Goal: Contribute content: Contribute content

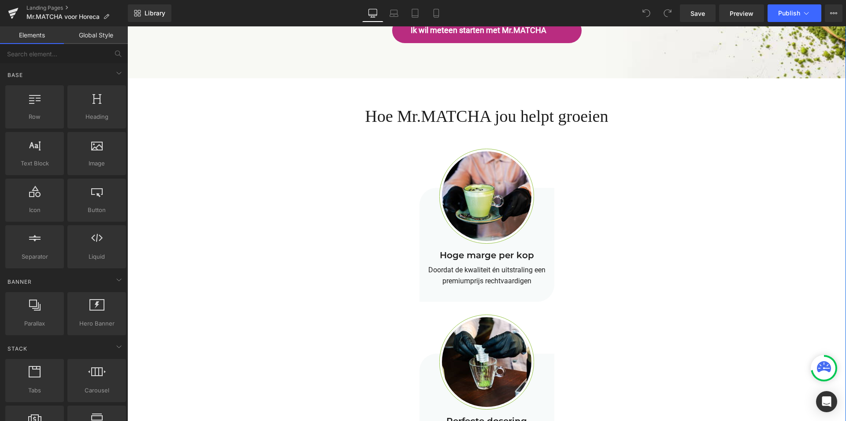
scroll to position [1982, 0]
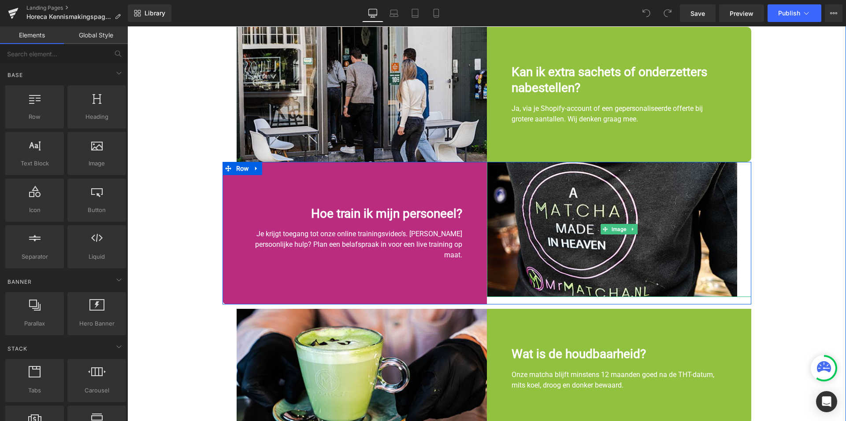
scroll to position [2246, 0]
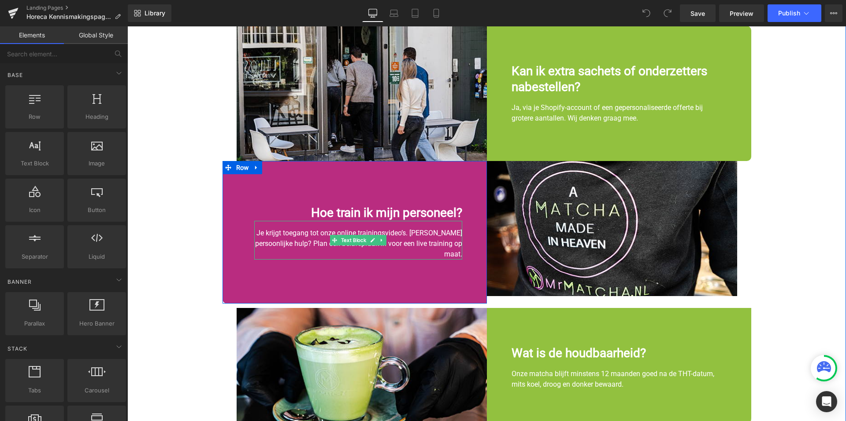
click at [432, 231] on div "Je krijgt toegang tot onze online trainingsvideo’s. Liever persoonlijke hulp? P…" at bounding box center [358, 240] width 208 height 39
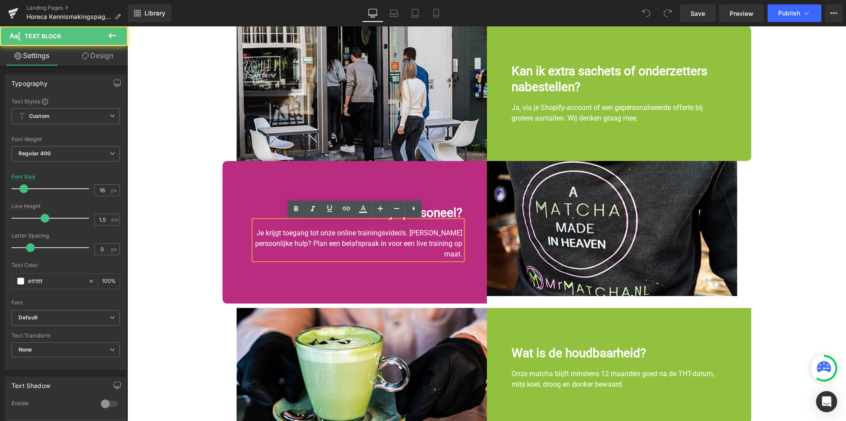
click at [341, 235] on div "Je krijgt toegang tot onze online trainingsvideo’s. Liever persoonlijke hulp? P…" at bounding box center [358, 240] width 208 height 39
click at [289, 233] on div "Je krijgt toegang tot onze online trainingsvideo’s. Liever persoonlijke hulp? P…" at bounding box center [358, 240] width 208 height 39
drag, startPoint x: 335, startPoint y: 234, endPoint x: 307, endPoint y: 231, distance: 28.4
click at [329, 234] on div "Je krijgt toegang tot onze online trainingsvideo’s. Liever persoonlijke hulp? P…" at bounding box center [358, 240] width 208 height 39
click at [306, 231] on div "Je krijgt toegang tot onze online trainingsvideo’s. Liever persoonlijke hulp? P…" at bounding box center [358, 240] width 208 height 39
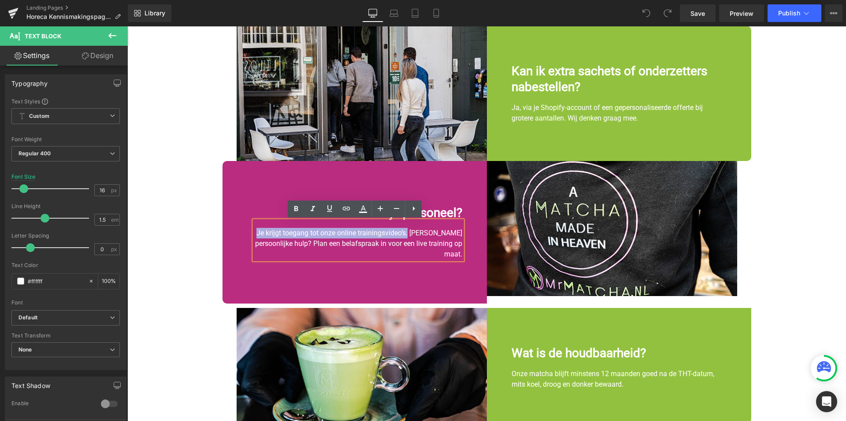
drag, startPoint x: 285, startPoint y: 233, endPoint x: 439, endPoint y: 233, distance: 154.6
click at [439, 233] on div "Je krijgt toegang tot onze online trainingsvideo’s. Liever persoonlijke hulp? P…" at bounding box center [358, 240] width 208 height 39
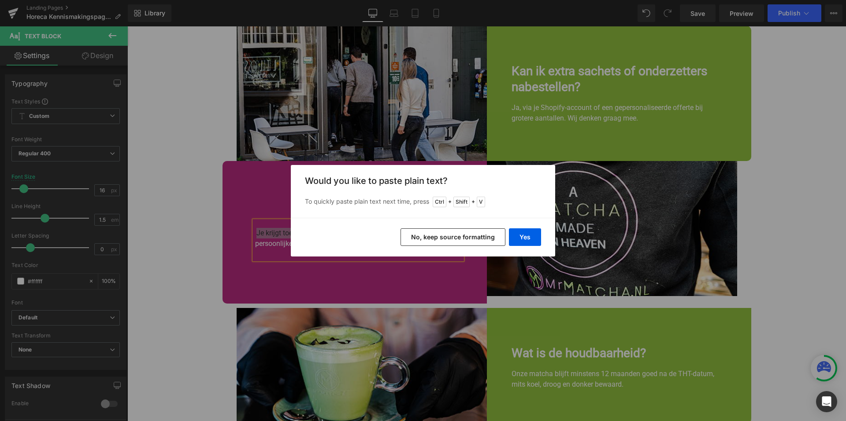
click at [479, 234] on button "No, keep source formatting" at bounding box center [452, 238] width 105 height 18
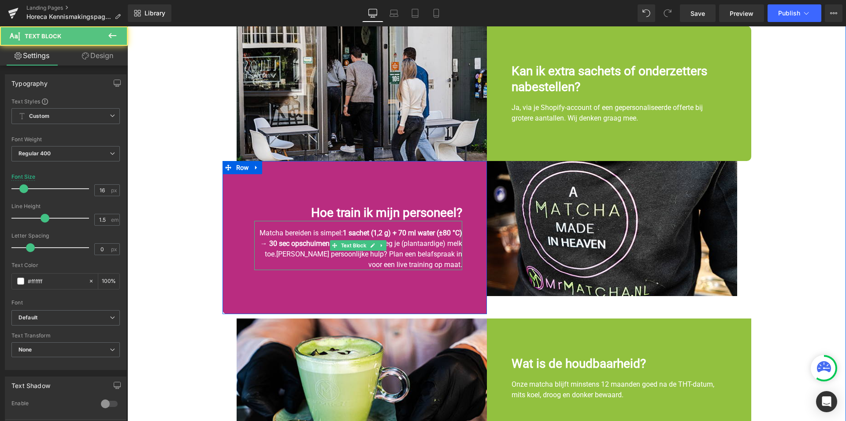
click at [440, 237] on strong "1 sachet (1,2 g) + 70 ml water (±80 °C) → 30 sec opschuimen" at bounding box center [361, 238] width 202 height 19
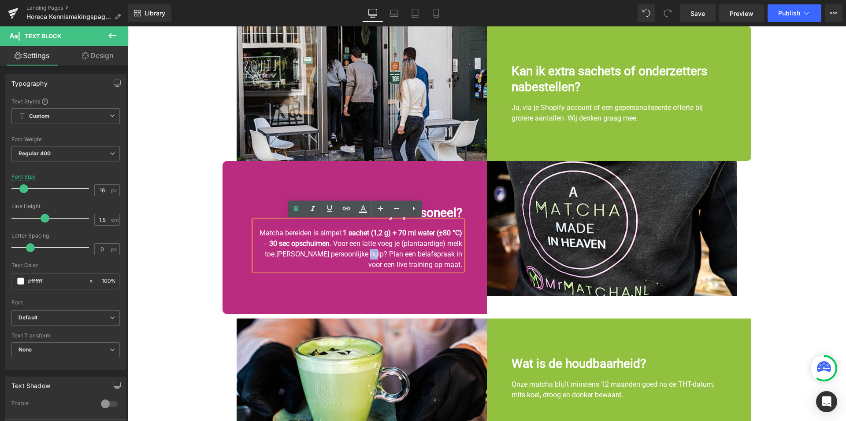
drag, startPoint x: 370, startPoint y: 254, endPoint x: 378, endPoint y: 257, distance: 7.9
click at [378, 257] on div "Matcha bereiden is simpel: 1 sachet (1,2 g) + 70 ml water (±80 °C) → 30 sec ops…" at bounding box center [358, 245] width 208 height 49
drag, startPoint x: 292, startPoint y: 255, endPoint x: 458, endPoint y: 265, distance: 166.3
click at [458, 265] on div "Matcha bereiden is simpel: 1 sachet (1,2 g) + 70 ml water (±80 °C) → 30 sec ops…" at bounding box center [358, 245] width 208 height 49
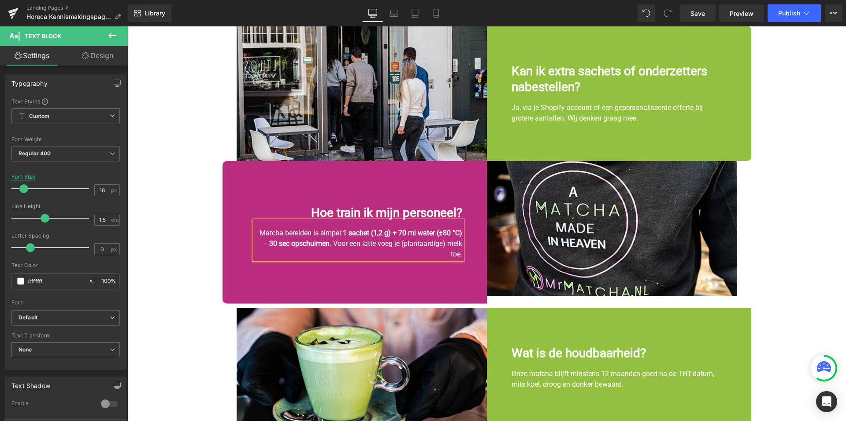
click at [407, 281] on div "Hoe train ik mijn personeel? Text Block Matcha bereiden is simpel: 1 sachet (1,…" at bounding box center [354, 232] width 264 height 143
click at [400, 236] on strong "1 sachet (1,2 g) + 70 ml water (±80 °C) → 30 sec opschuimen" at bounding box center [361, 238] width 202 height 19
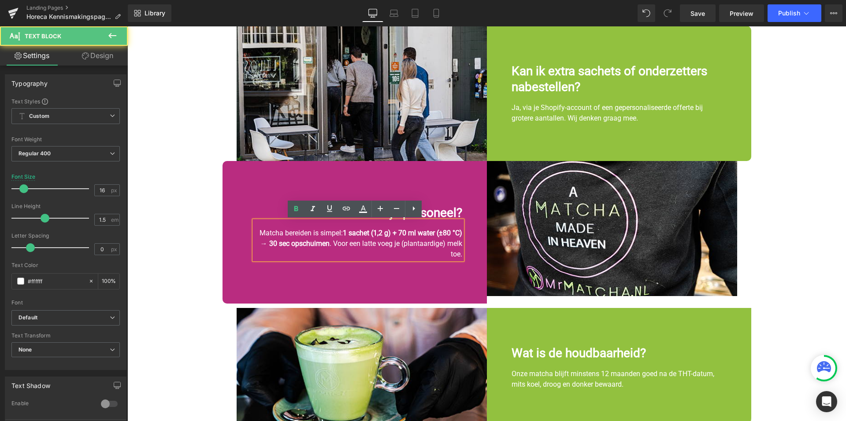
click at [442, 234] on strong "1 sachet (1,2 g) + 70 ml water (±80 °C) → 30 sec opschuimen" at bounding box center [361, 238] width 202 height 19
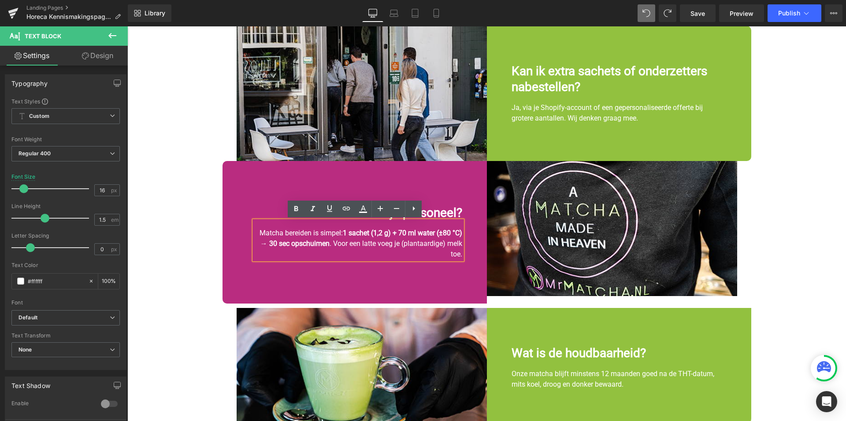
click at [409, 281] on div "Hoe train ik mijn personeel? Text Block Matcha bereiden is simpel: 1 sachet (1,…" at bounding box center [354, 232] width 264 height 143
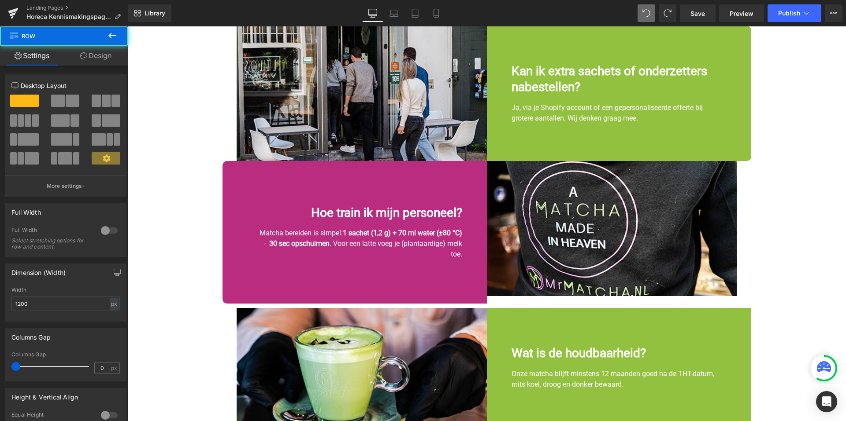
click at [414, 251] on div "Matcha bereiden is simpel: 1 sachet (1,2 g) + 70 ml water (±80 °C) → 30 sec ops…" at bounding box center [358, 240] width 208 height 39
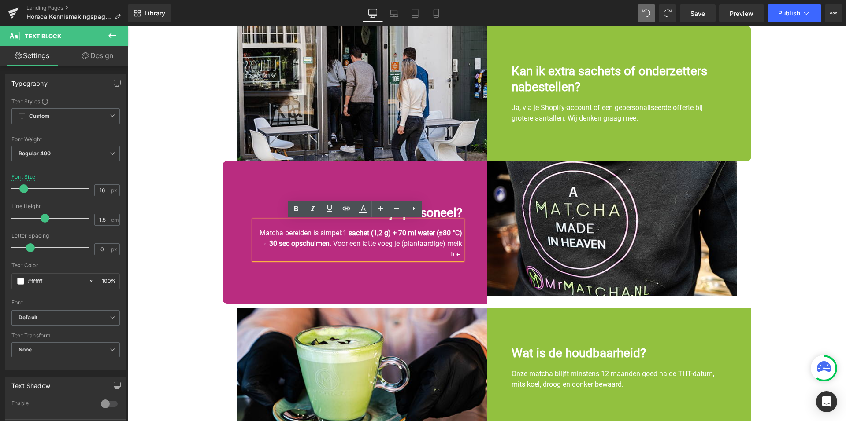
click at [435, 251] on div "Matcha bereiden is simpel: 1 sachet (1,2 g) + 70 ml water (±80 °C) → 30 sec ops…" at bounding box center [358, 240] width 208 height 39
click at [430, 251] on div "Matcha bereiden is simpel: 1 sachet (1,2 g) + 70 ml water (±80 °C) → 30 sec ops…" at bounding box center [358, 240] width 208 height 39
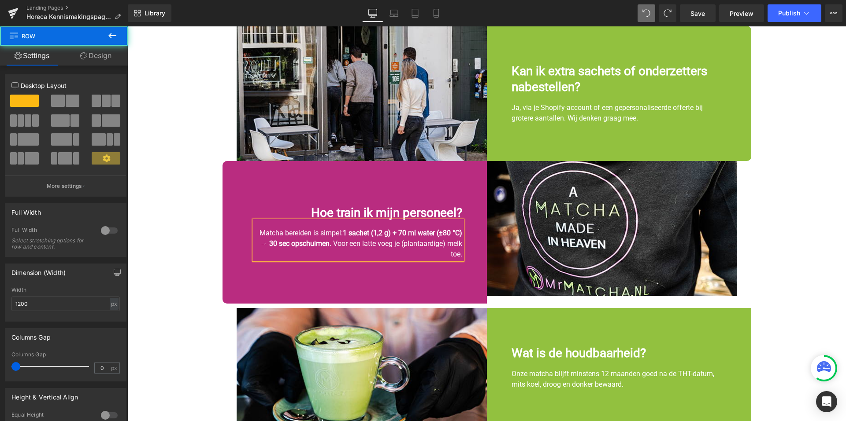
click at [423, 280] on div "Hoe train ik mijn personeel? Text Block Matcha bereiden is simpel: 1 sachet (1,…" at bounding box center [354, 232] width 264 height 143
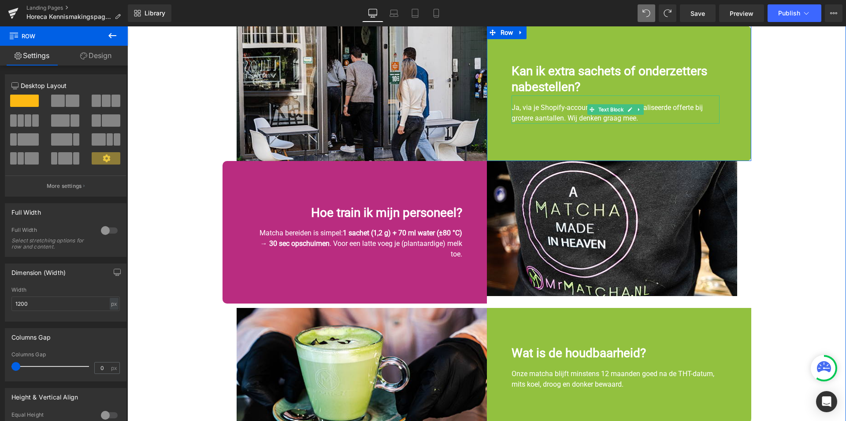
click at [547, 112] on div "Ja, via je Shopify-account of een gepersonaliseerde offerte bij grotere aantall…" at bounding box center [615, 110] width 208 height 28
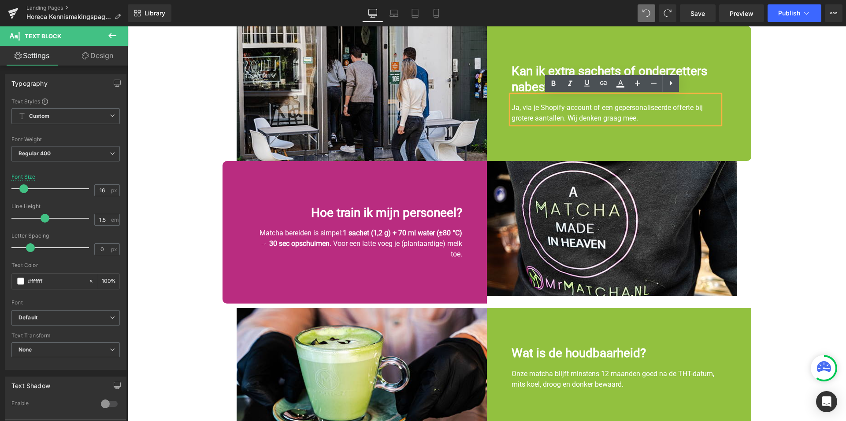
click at [518, 109] on div "Ja, via je Shopify-account of een gepersonaliseerde offerte bij grotere aantall…" at bounding box center [615, 110] width 208 height 28
click at [515, 109] on div "Ja, via je Shopify-account of een gepersonaliseerde offerte bij grotere aantall…" at bounding box center [615, 110] width 208 height 28
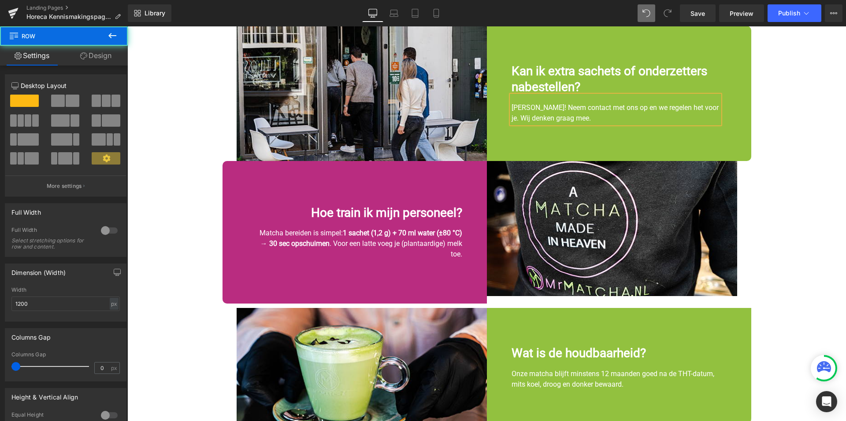
click at [707, 151] on div "Kan ik extra sachets of onderzetters nabestellen? Text Block Jazeker! Neem cont…" at bounding box center [619, 93] width 264 height 135
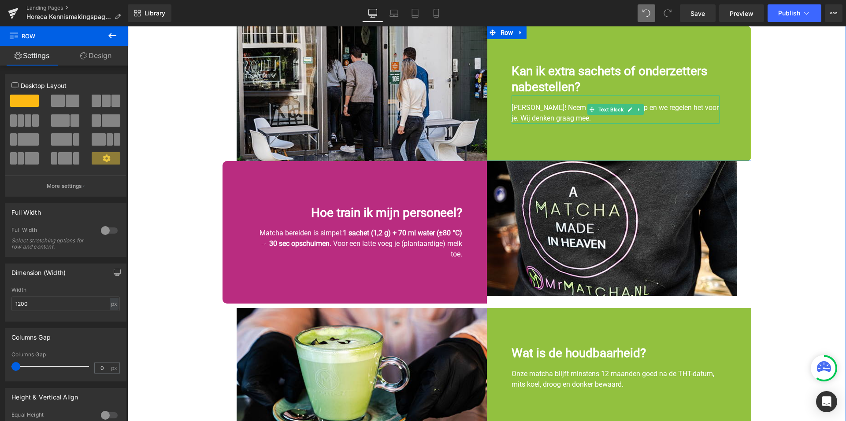
click at [703, 108] on div "Jazeker! Neem contact met ons op en we regelen het voor je. Wij denken graag me…" at bounding box center [615, 110] width 208 height 28
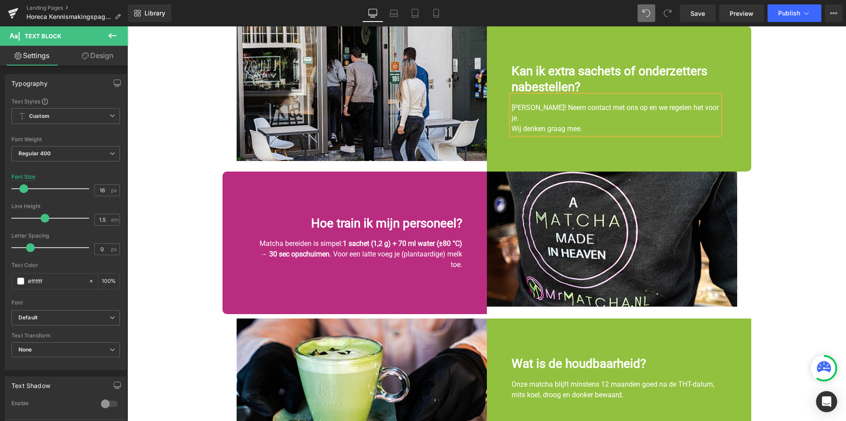
click at [691, 138] on div "Kan ik extra sachets of onderzetters nabestellen? Text Block Jazeker! Neem cont…" at bounding box center [619, 99] width 264 height 146
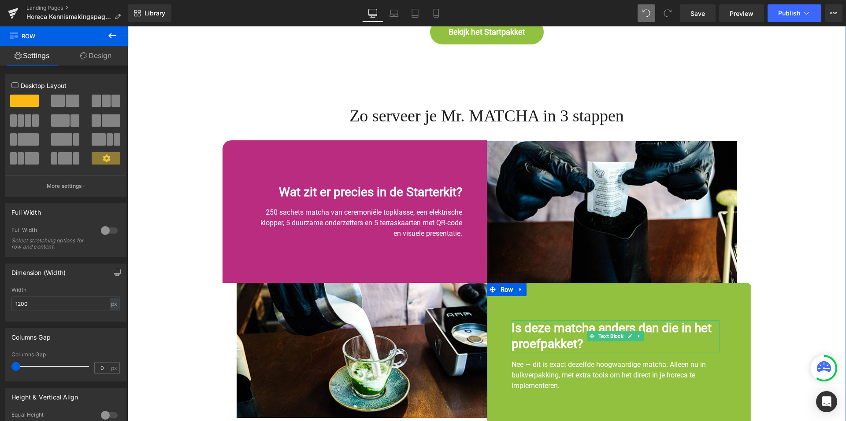
scroll to position [1674, 0]
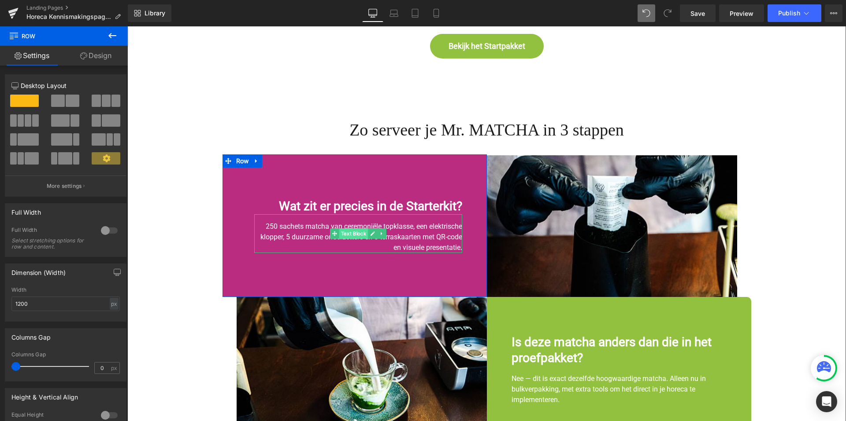
click at [358, 231] on span "Text Block" at bounding box center [353, 234] width 29 height 11
click at [362, 258] on div "Wat zit er precies in de Starterkit? Text Block 250 sachets matcha van ceremoni…" at bounding box center [354, 226] width 264 height 143
click at [359, 222] on div "250 sachets matcha van ceremoniële topklasse, een elektrische klopper, 5 duurza…" at bounding box center [358, 233] width 208 height 39
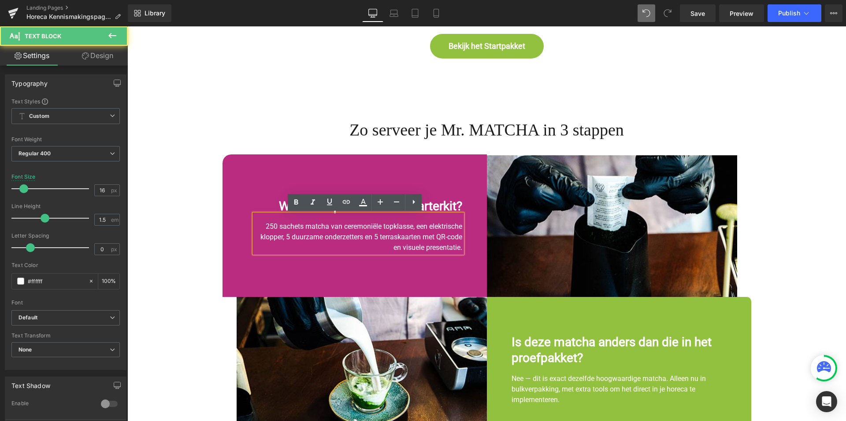
click at [362, 226] on div "250 sachets matcha van ceremoniële topklasse, een elektrische klopper, 5 duurza…" at bounding box center [358, 233] width 208 height 39
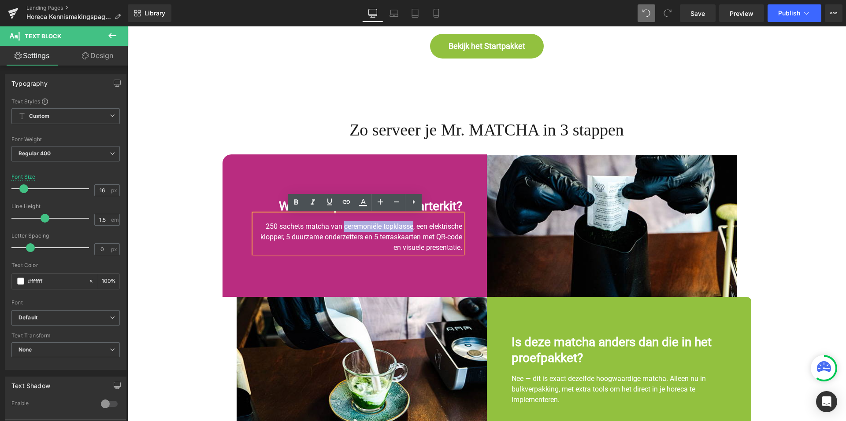
drag, startPoint x: 340, startPoint y: 228, endPoint x: 408, endPoint y: 227, distance: 68.3
click at [408, 227] on div "250 sachets matcha van ceremoniële topklasse, een elektrische klopper, 5 duurza…" at bounding box center [358, 233] width 208 height 39
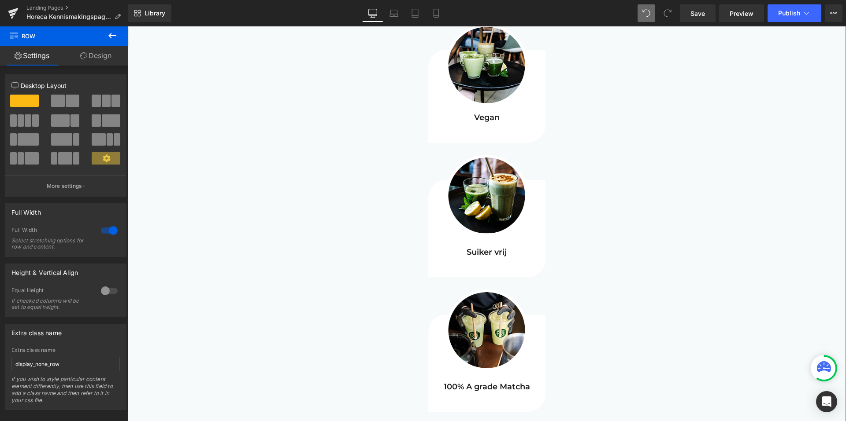
scroll to position [3259, 0]
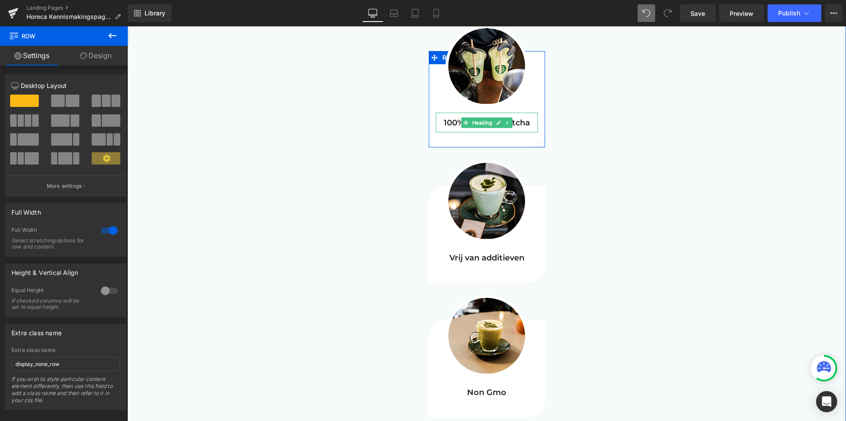
click at [520, 117] on h5 "100% A grade Matcha" at bounding box center [487, 123] width 102 height 12
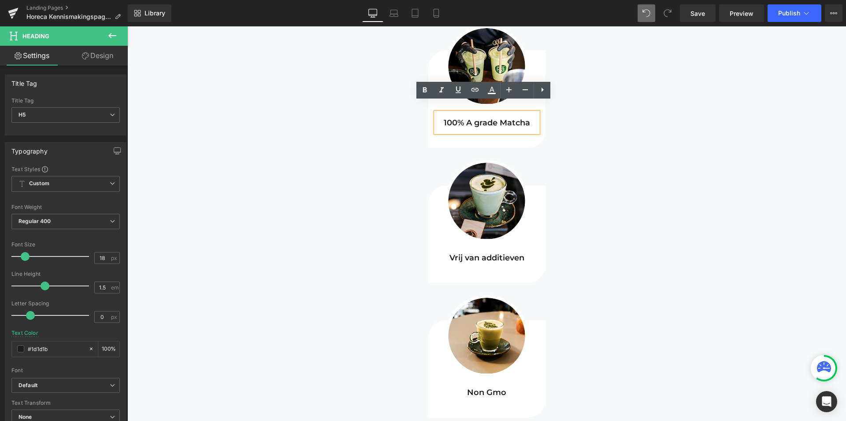
click at [492, 117] on h5 "100% A grade Matcha" at bounding box center [487, 123] width 102 height 12
paste div
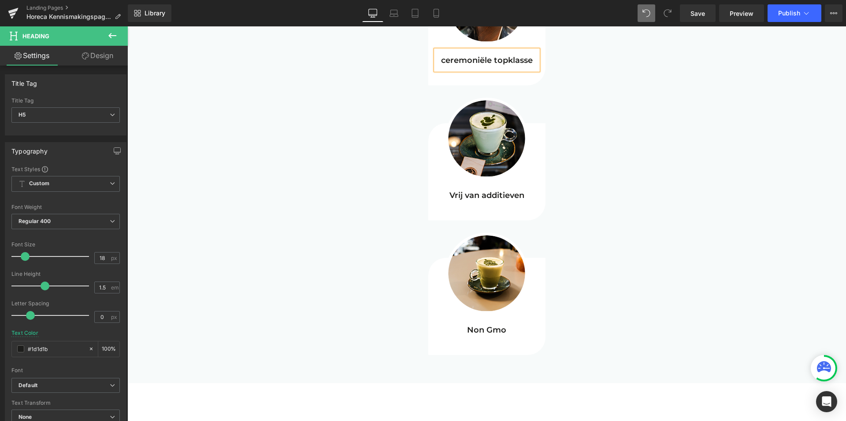
scroll to position [3347, 0]
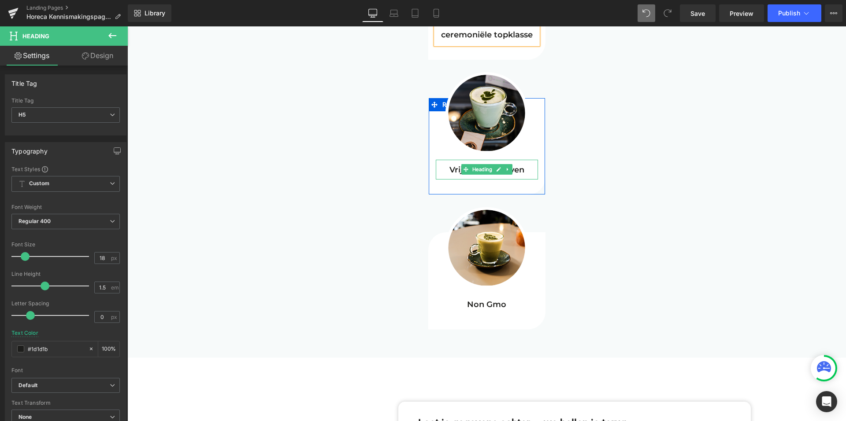
click at [520, 164] on h5 "Vrij van additieven" at bounding box center [487, 170] width 102 height 12
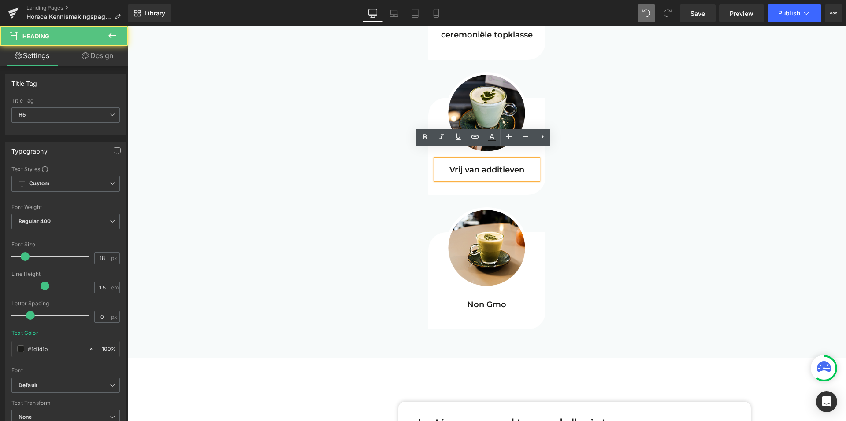
click at [520, 164] on h5 "Vrij van additieven" at bounding box center [487, 170] width 102 height 12
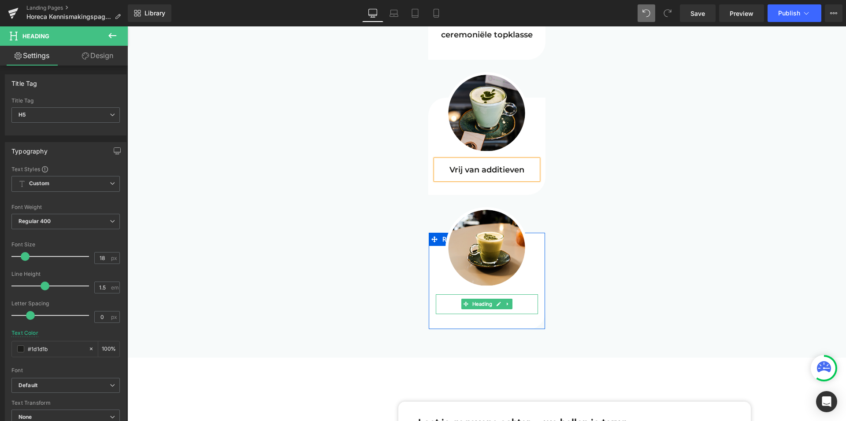
click at [488, 299] on span "Heading" at bounding box center [482, 304] width 24 height 11
click at [521, 299] on h5 "Non Gmo" at bounding box center [487, 305] width 102 height 12
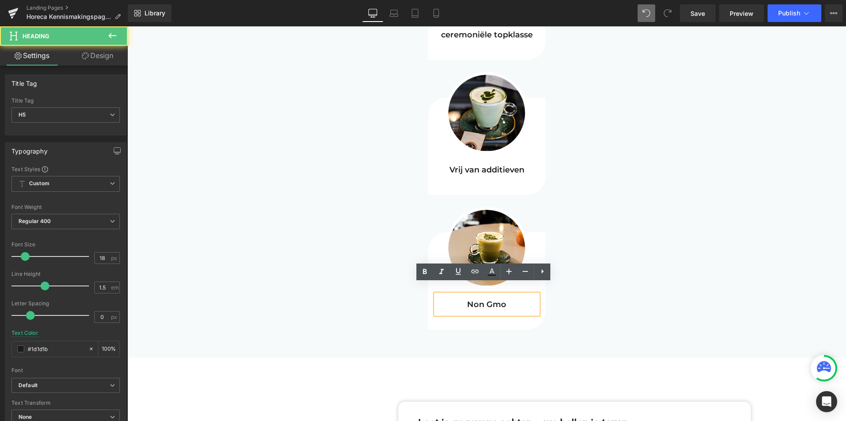
click at [515, 299] on h5 "Non Gmo" at bounding box center [487, 305] width 102 height 12
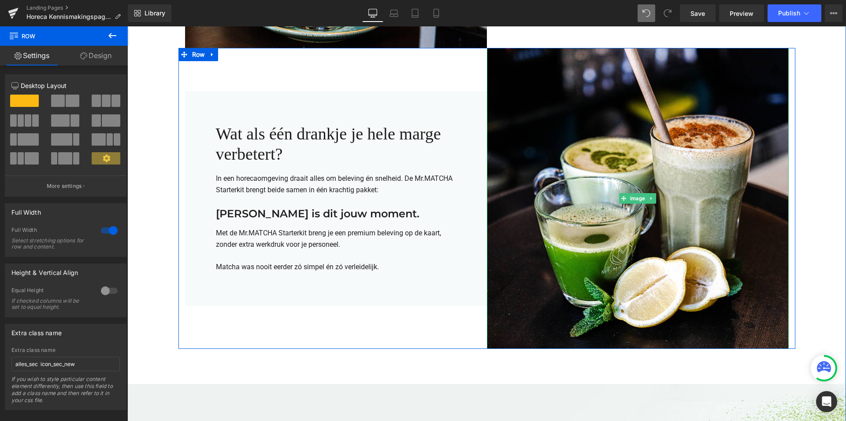
scroll to position [661, 0]
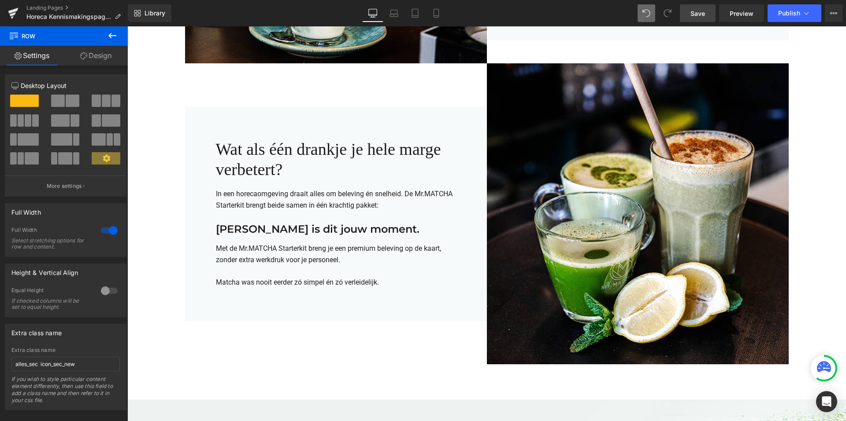
click at [700, 11] on span "Save" at bounding box center [697, 13] width 15 height 9
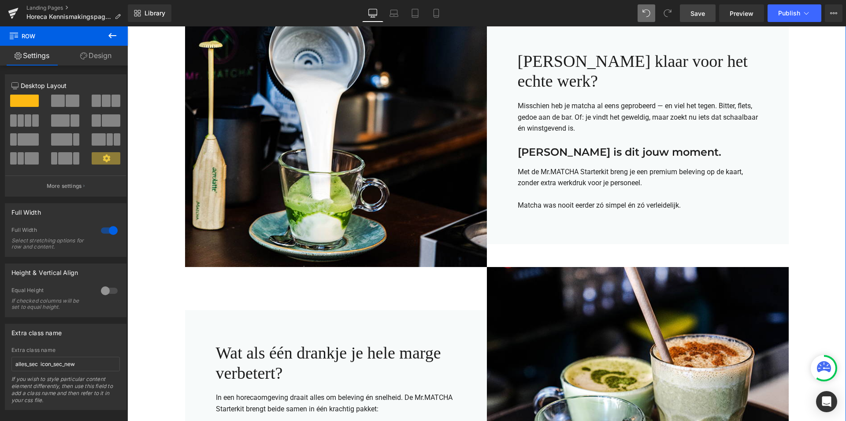
scroll to position [440, 0]
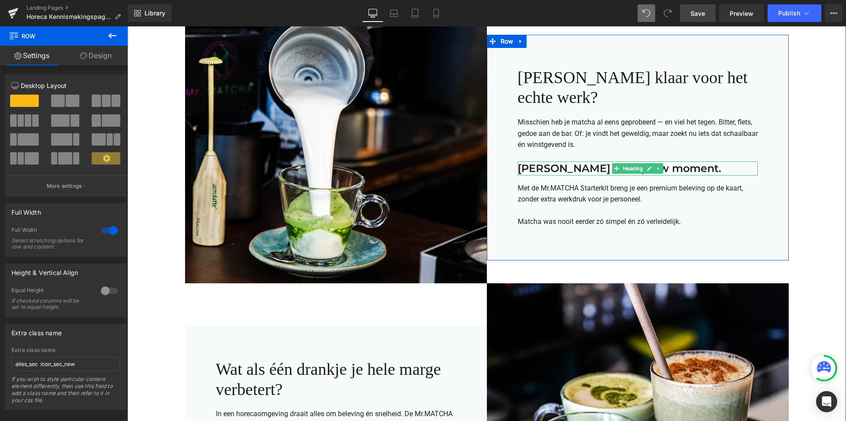
click at [563, 162] on h3 "Dan is dit jouw moment." at bounding box center [637, 169] width 240 height 14
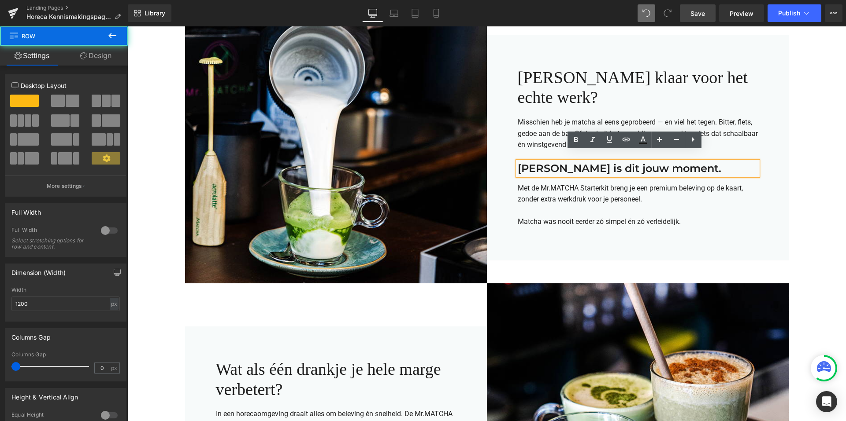
click at [695, 234] on div "Ben jij klaar voor het echte werk? Heading Misschien heb je matcha al eens gepr…" at bounding box center [638, 148] width 302 height 226
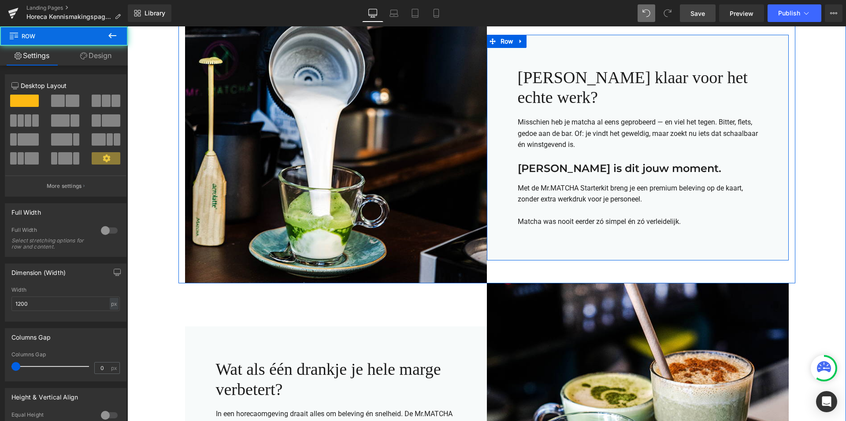
click at [570, 162] on h3 "Dan is dit jouw moment." at bounding box center [637, 169] width 240 height 14
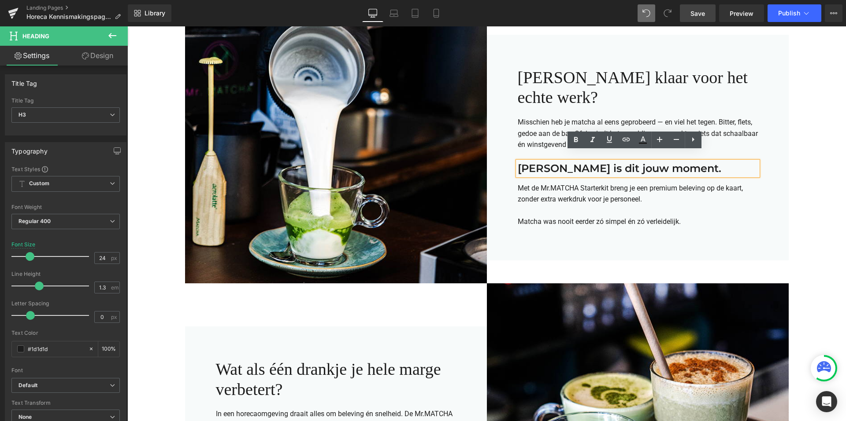
click at [517, 162] on div "Dan is dit jouw moment." at bounding box center [637, 169] width 240 height 14
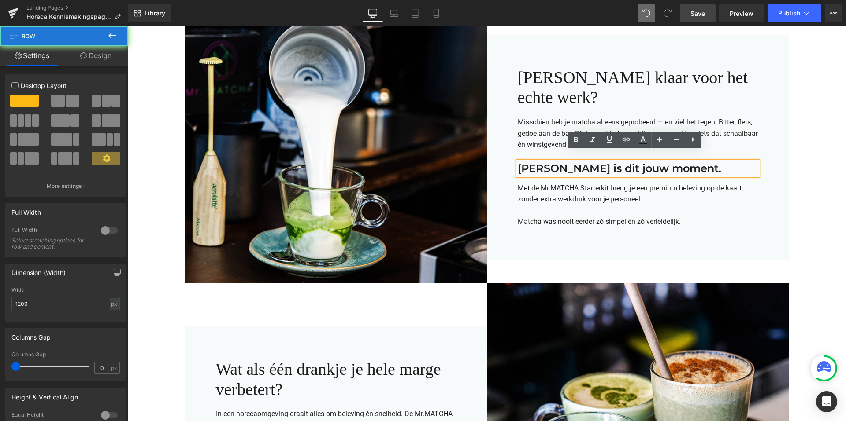
click at [510, 149] on div "Ben jij klaar voor het echte werk? Heading Misschien heb je matcha al eens gepr…" at bounding box center [638, 148] width 302 height 226
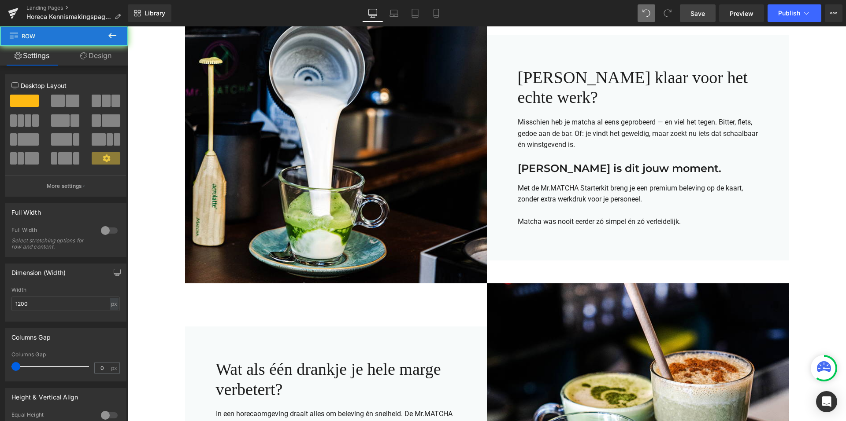
click at [517, 151] on div "Misschien heb je matcha al eens geprobeerd — en viel het tegen. Bitter, flets, …" at bounding box center [637, 139] width 240 height 45
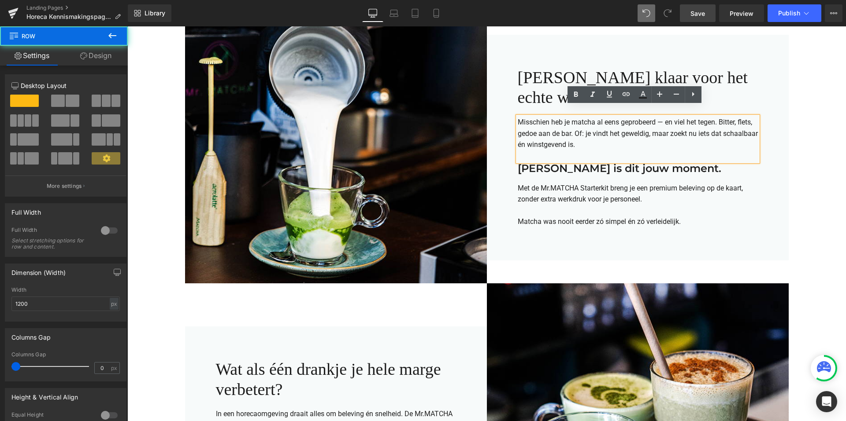
click at [514, 157] on div "Ben jij klaar voor het echte werk? Heading Misschien heb je matcha al eens gepr…" at bounding box center [638, 148] width 302 height 226
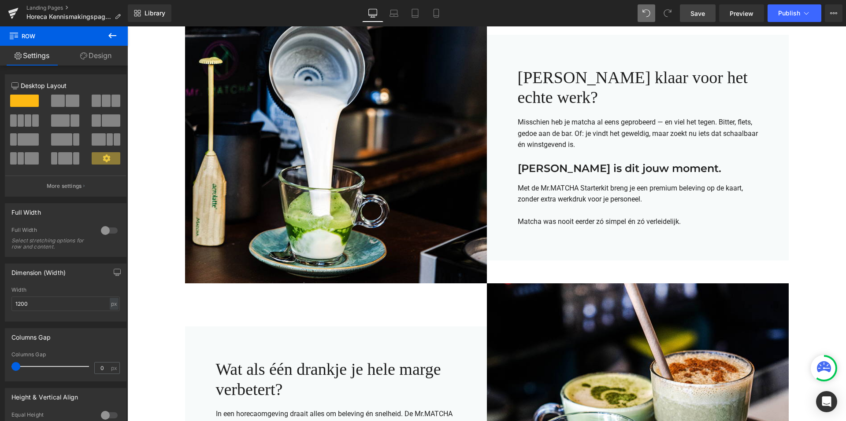
click at [514, 158] on div "Ben jij klaar voor het echte werk? Heading Misschien heb je matcha al eens gepr…" at bounding box center [638, 148] width 302 height 226
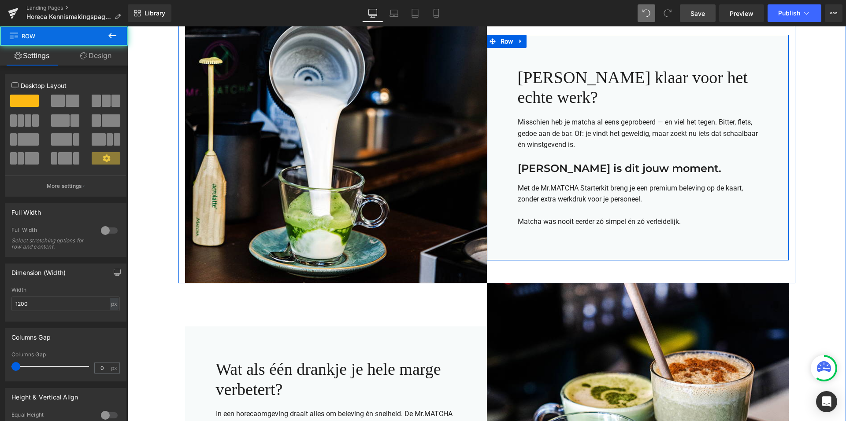
click at [127, 26] on div at bounding box center [127, 26] width 0 height 0
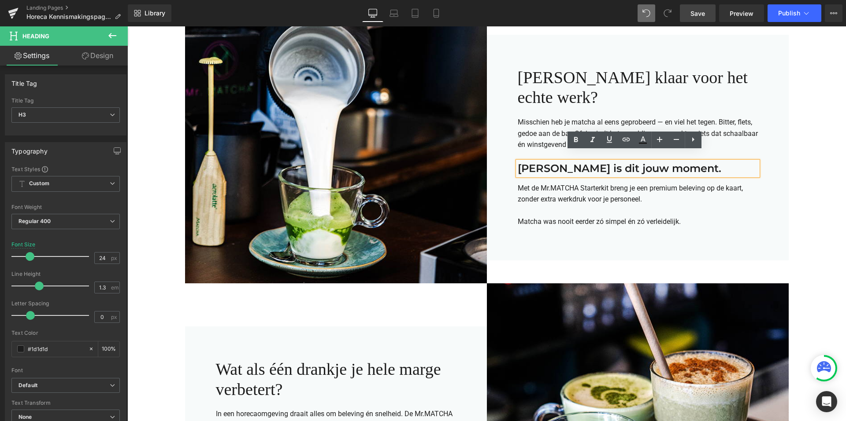
click at [517, 162] on div "Dan is dit jouw moment." at bounding box center [637, 169] width 240 height 14
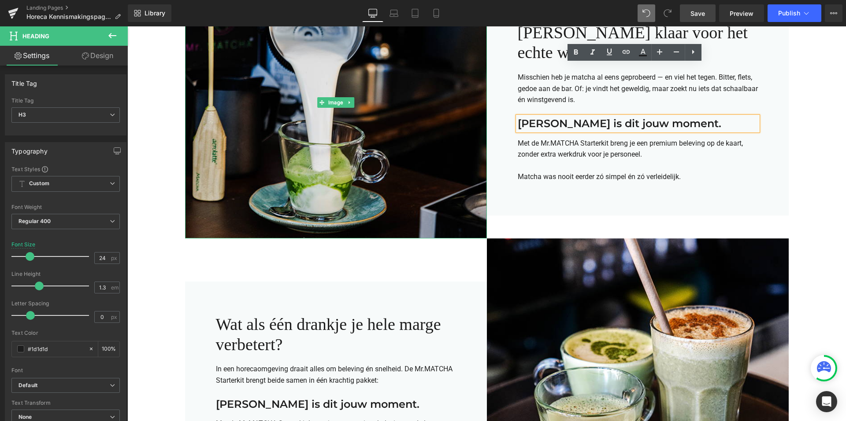
scroll to position [484, 0]
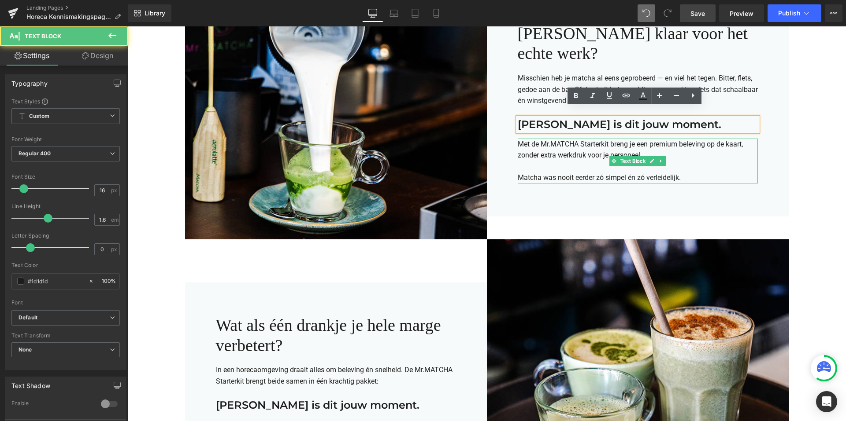
click at [545, 139] on p "Met de Mr.MATCHA Starterkit breng je een premium beleving op de kaart, zonder e…" at bounding box center [637, 150] width 240 height 22
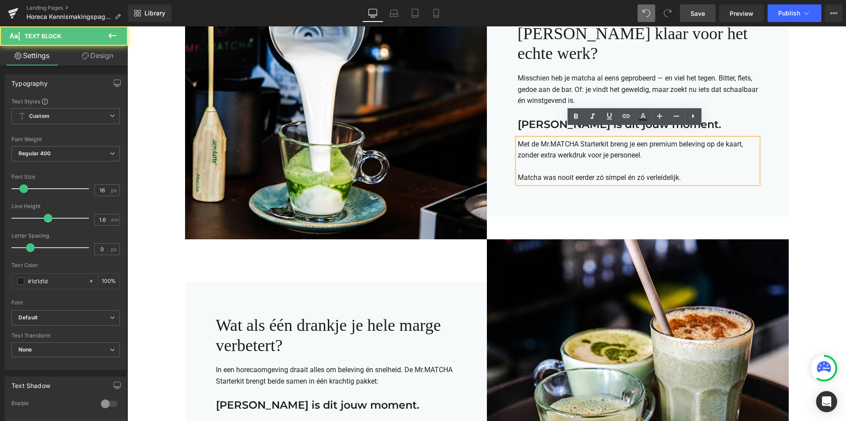
click at [648, 146] on p "Met de Mr.MATCHA Starterkit breng je een premium beleving op de kaart, zonder e…" at bounding box center [637, 150] width 240 height 22
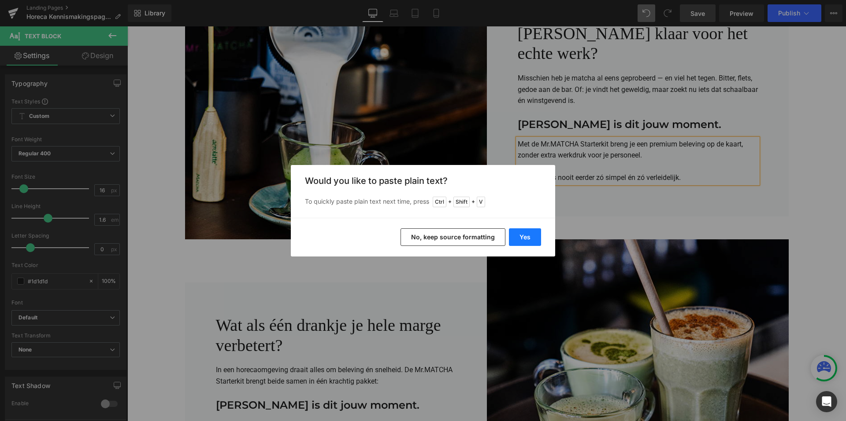
click at [521, 236] on button "Yes" at bounding box center [525, 238] width 32 height 18
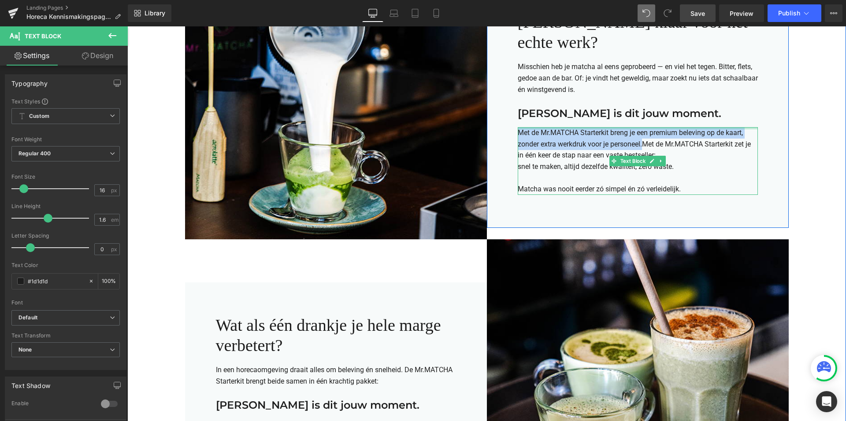
drag, startPoint x: 641, startPoint y: 135, endPoint x: 516, endPoint y: 118, distance: 125.7
click at [517, 127] on div "Met de Mr.MATCHA Starterkit breng je een premium beleving op de kaart, zonder e…" at bounding box center [637, 161] width 240 height 68
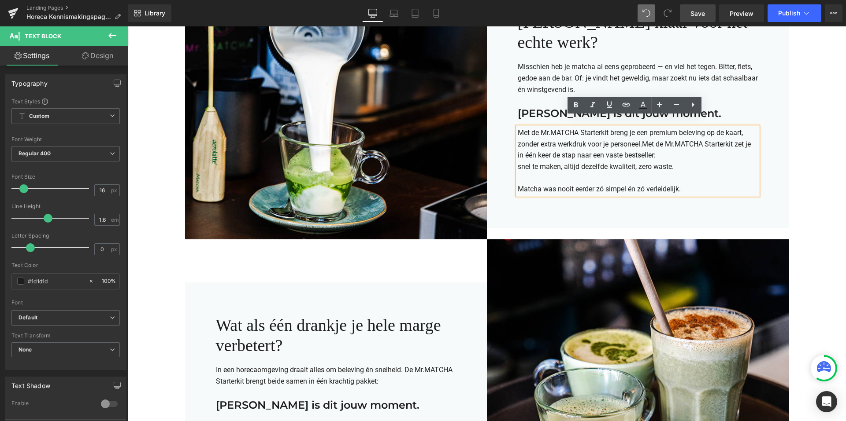
scroll to position [490, 0]
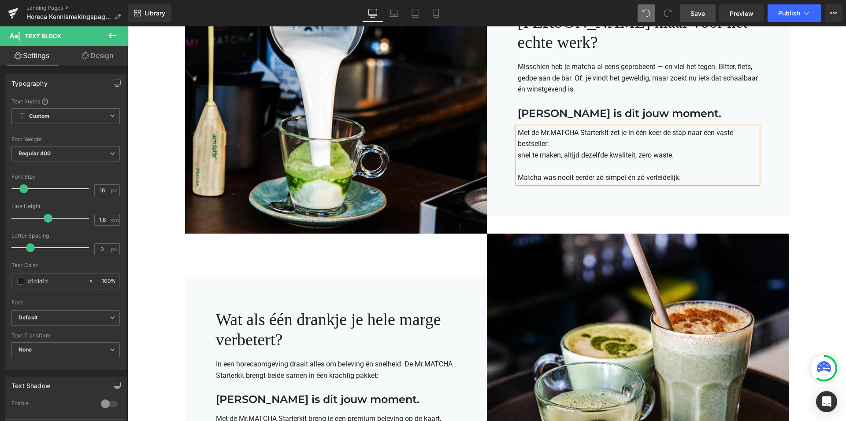
click at [558, 134] on p "Met de Mr.MATCHA Starterkit zet je in één keer de stap naar een vaste bestselle…" at bounding box center [637, 138] width 240 height 22
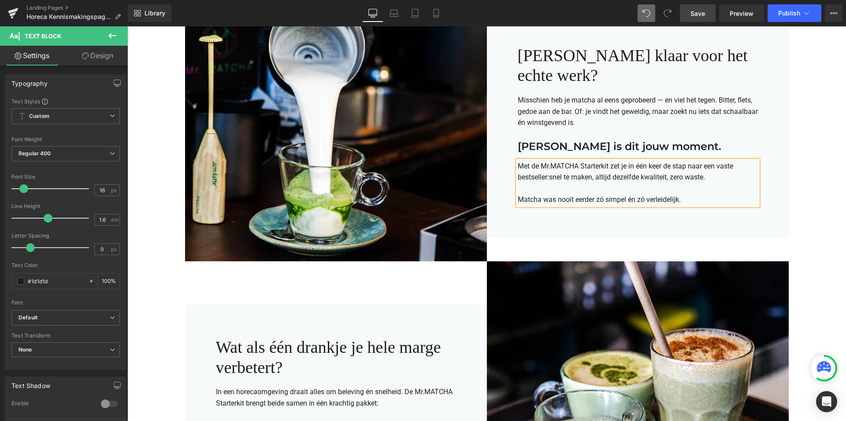
scroll to position [452, 0]
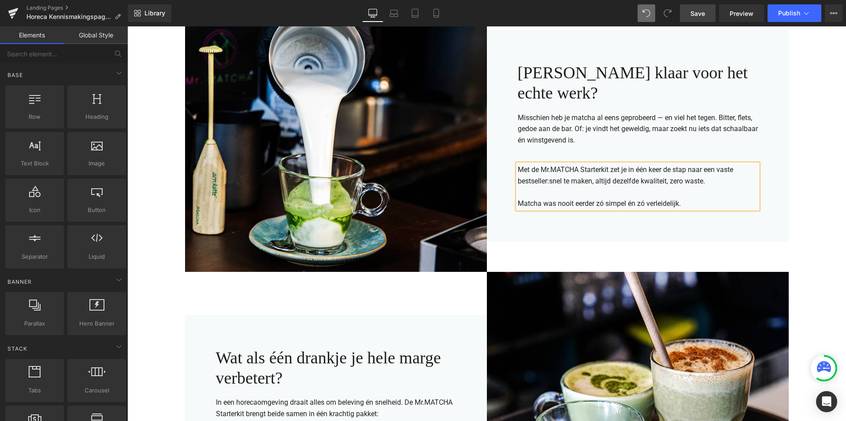
click at [551, 238] on div "Ben jij klaar voor het echte werk? Heading Misschien heb je matcha al eens gepr…" at bounding box center [638, 136] width 302 height 272
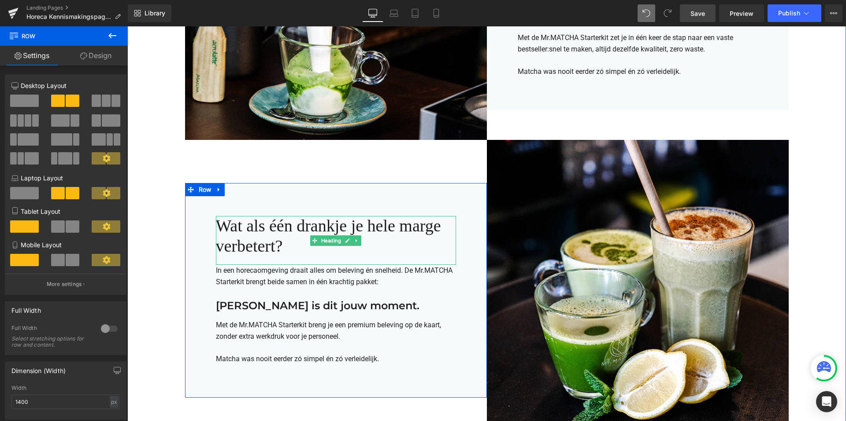
scroll to position [628, 0]
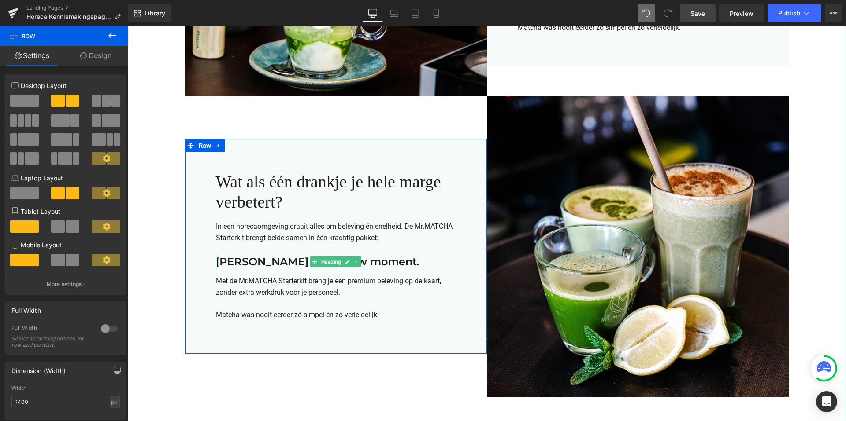
click at [283, 260] on h3 "Dan is dit jouw moment." at bounding box center [336, 262] width 240 height 14
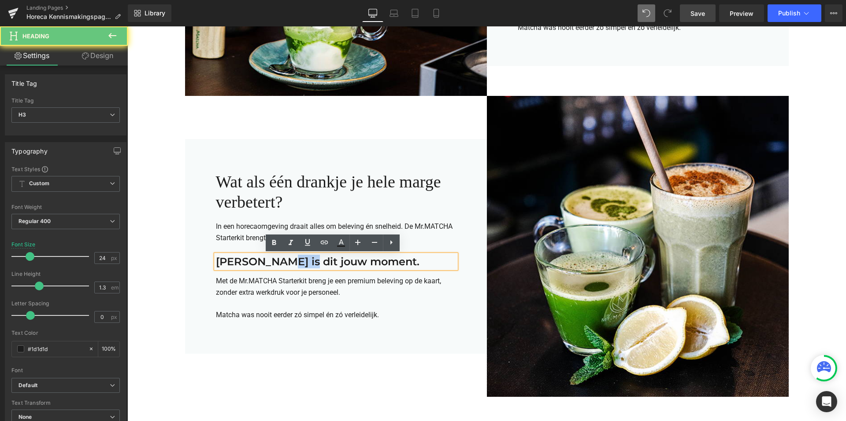
click at [283, 260] on h3 "Dan is dit jouw moment." at bounding box center [336, 262] width 240 height 14
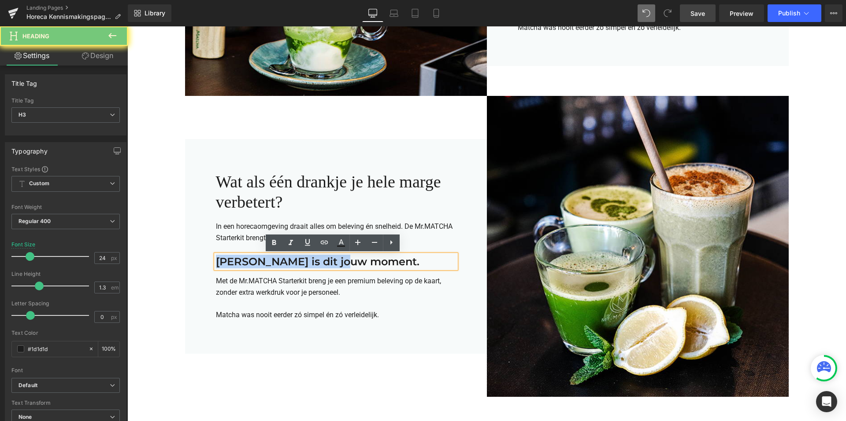
click at [283, 260] on h3 "Dan is dit jouw moment." at bounding box center [336, 262] width 240 height 14
paste div
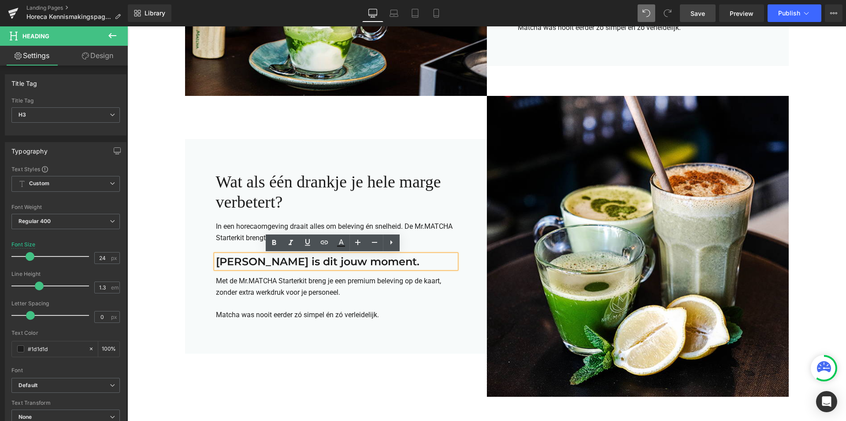
scroll to position [585, 0]
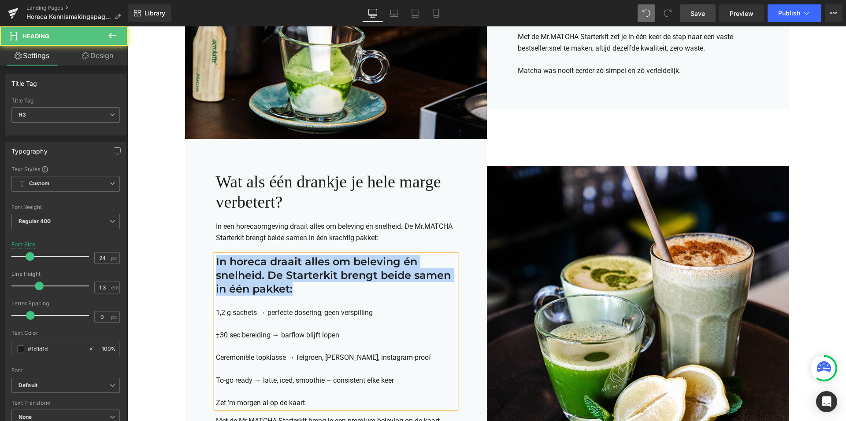
drag, startPoint x: 294, startPoint y: 292, endPoint x: 210, endPoint y: 248, distance: 95.4
click at [209, 248] on div "Wat als één drankje je hele marge verbetert? Heading In een horecaomgeving draa…" at bounding box center [336, 316] width 302 height 355
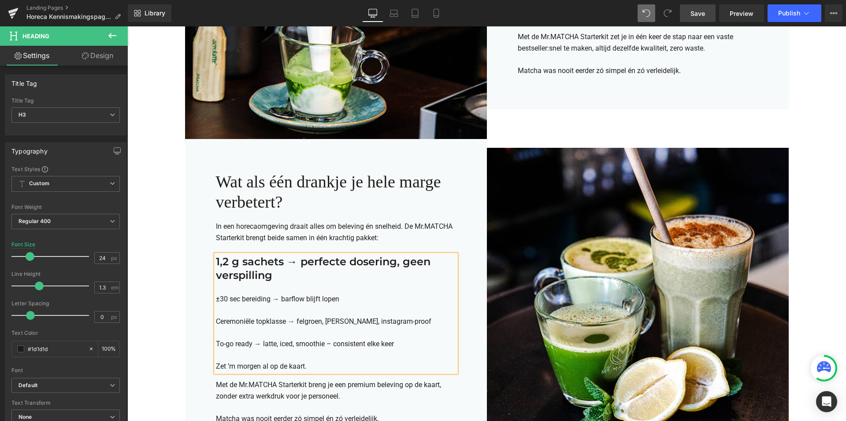
click at [276, 278] on h3 "1,2 g sachets → perfecte dosering, geen verspilling" at bounding box center [336, 268] width 240 height 27
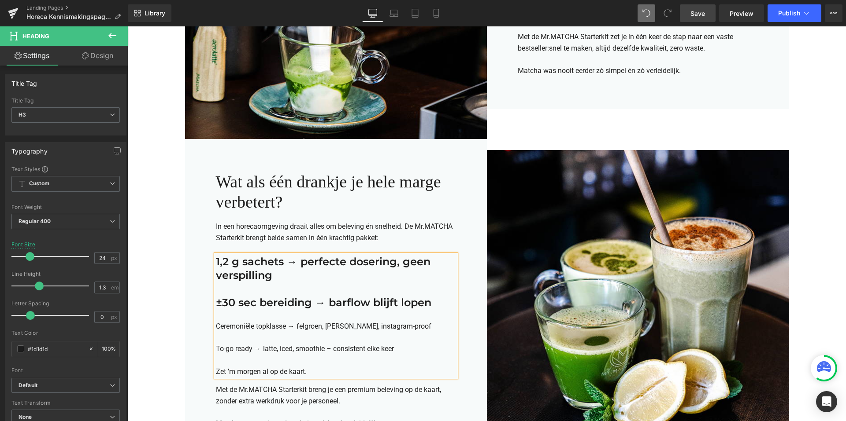
click at [425, 304] on h3 "±30 sec bereiding → barflow blijft lopen" at bounding box center [336, 303] width 240 height 14
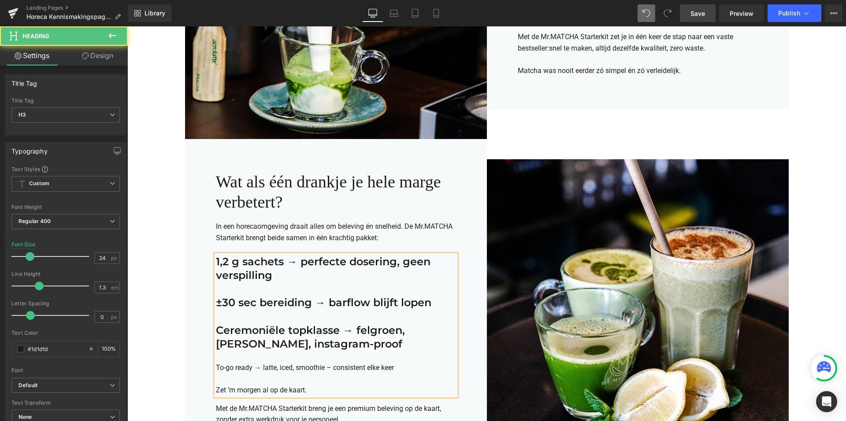
click at [360, 330] on h3 "Ceremoniële topklasse → felgroen, romige umami, instagram-proof" at bounding box center [336, 337] width 240 height 27
click at [359, 336] on h3 "Ceremoniële topklasse → felgroen, romige umami, instagram-proof" at bounding box center [336, 337] width 240 height 27
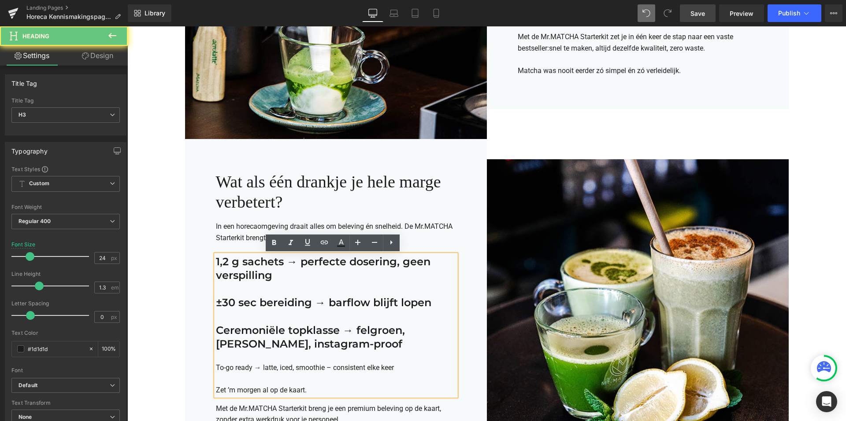
click at [358, 340] on h3 "Ceremoniële topklasse → felgroen, romige umami, instagram-proof" at bounding box center [336, 337] width 240 height 27
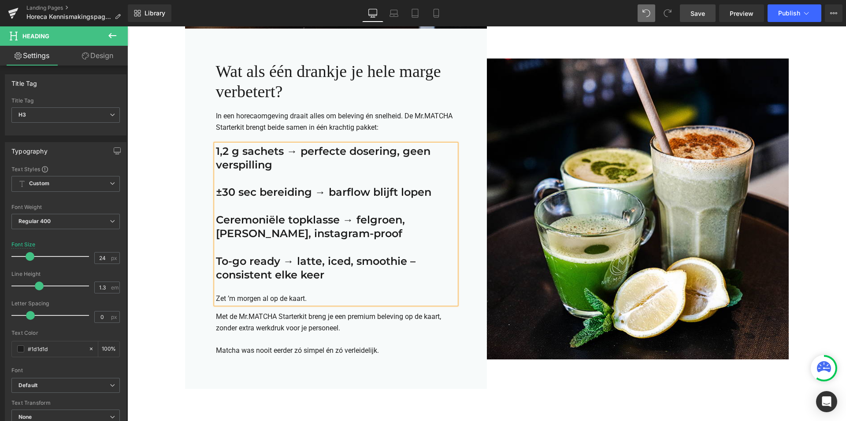
scroll to position [717, 0]
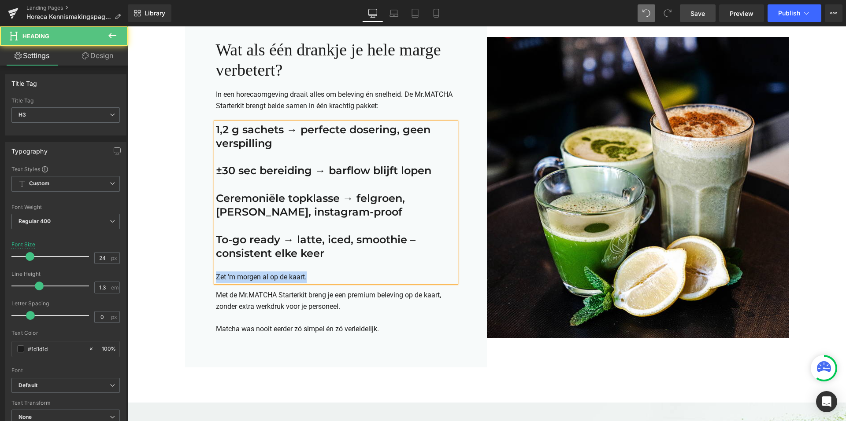
drag, startPoint x: 309, startPoint y: 278, endPoint x: 220, endPoint y: 274, distance: 89.1
click at [200, 278] on div "Wat als één drankje je hele marge verbetert? Heading In een horecaomgeving draa…" at bounding box center [336, 187] width 302 height 361
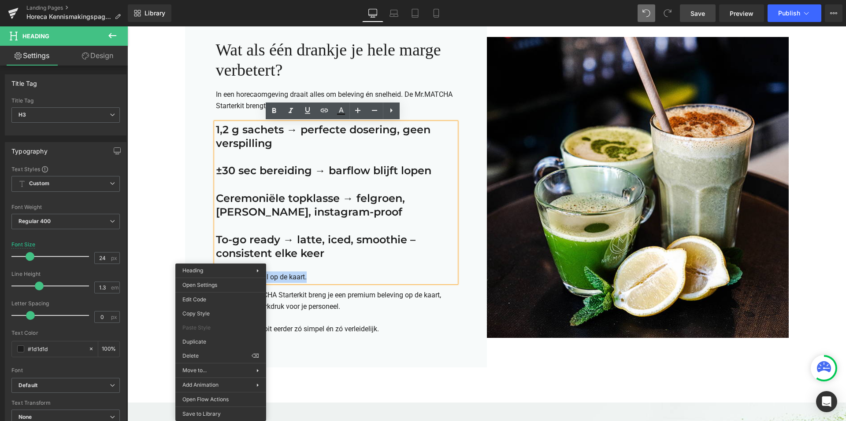
drag, startPoint x: 338, startPoint y: 277, endPoint x: 332, endPoint y: 277, distance: 5.8
click at [338, 276] on div "Zet ’m morgen al op de kaart." at bounding box center [336, 277] width 240 height 11
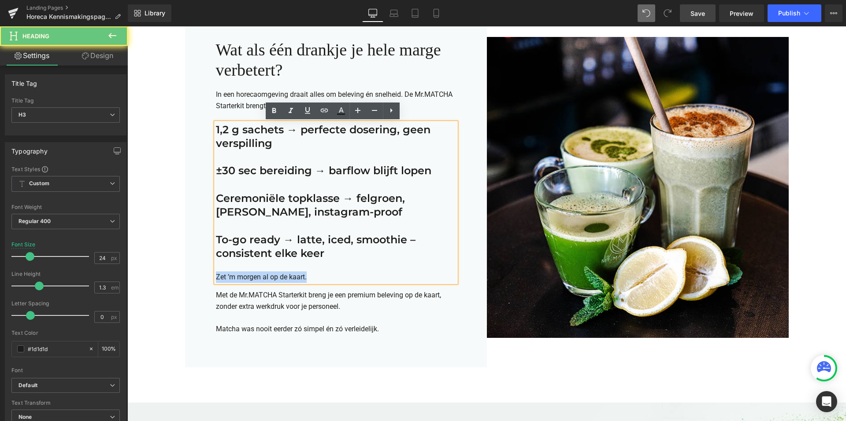
drag, startPoint x: 325, startPoint y: 281, endPoint x: 212, endPoint y: 277, distance: 113.3
click at [216, 277] on div "Zet ’m morgen al op de kaart." at bounding box center [336, 277] width 240 height 11
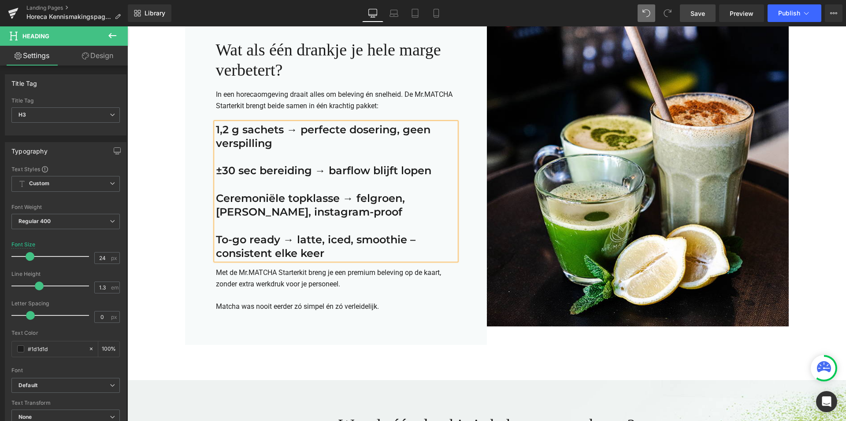
click at [297, 308] on span "Matcha was nooit eerder zó simpel én zó verleidelijk." at bounding box center [297, 307] width 163 height 8
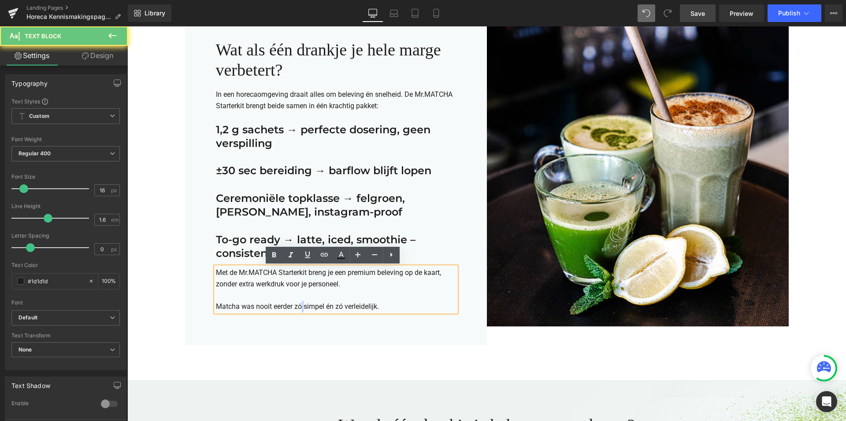
click at [297, 308] on span "Matcha was nooit eerder zó simpel én zó verleidelijk." at bounding box center [297, 307] width 163 height 8
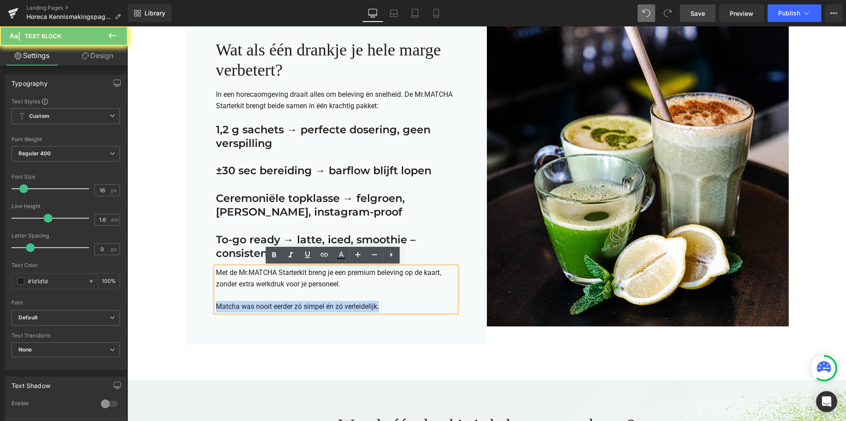
click at [297, 308] on span "Matcha was nooit eerder zó simpel én zó verleidelijk." at bounding box center [297, 307] width 163 height 8
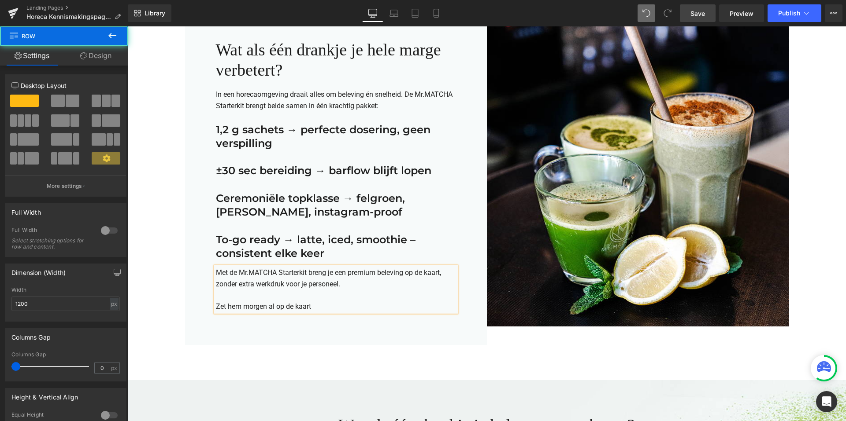
click at [322, 339] on div "Wat als één drankje je hele marge verbetert? Heading In een horecaomgeving draa…" at bounding box center [336, 176] width 302 height 338
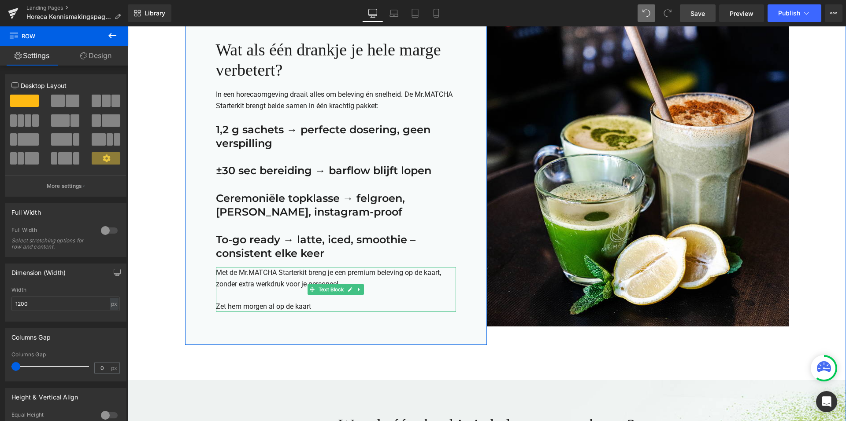
click at [259, 282] on p "Met de Mr.MATCHA Starterkit breng je een premium beleving op de kaart, zonder e…" at bounding box center [336, 278] width 240 height 22
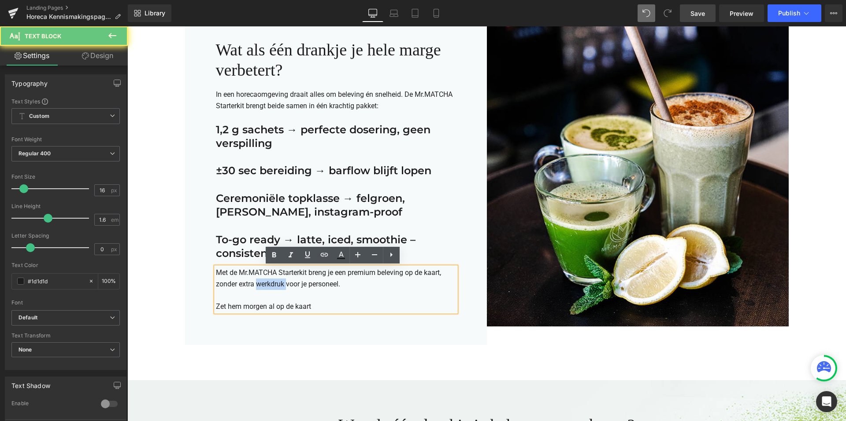
click at [259, 282] on p "Met de Mr.MATCHA Starterkit breng je een premium beleving op de kaart, zonder e…" at bounding box center [336, 278] width 240 height 22
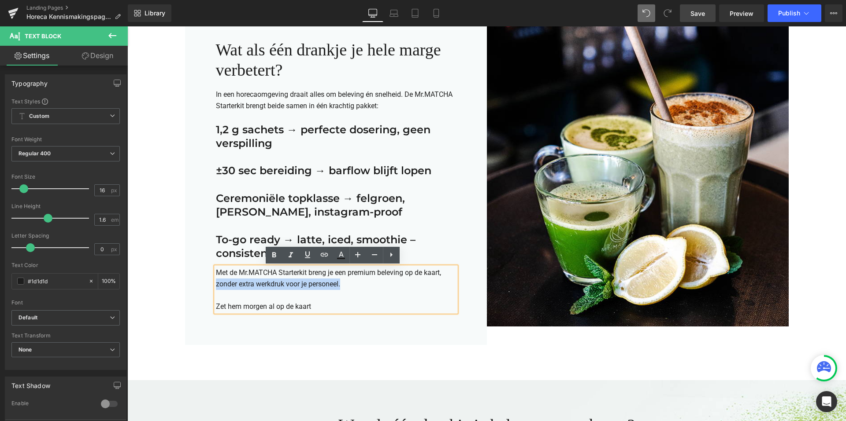
drag, startPoint x: 347, startPoint y: 287, endPoint x: 212, endPoint y: 283, distance: 135.3
click at [216, 283] on p "Met de Mr.MATCHA Starterkit breng je een premium beleving op de kaart, zonder e…" at bounding box center [336, 278] width 240 height 22
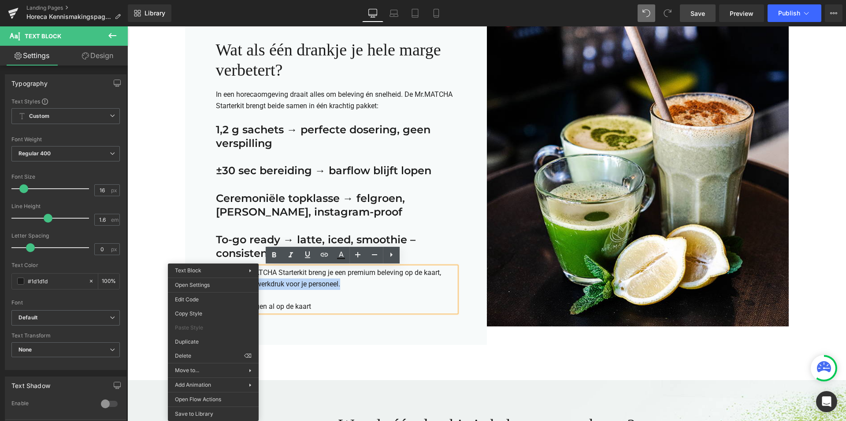
click at [328, 333] on div "Wat als één drankje je hele marge verbetert? Heading In een horecaomgeving draa…" at bounding box center [336, 176] width 302 height 338
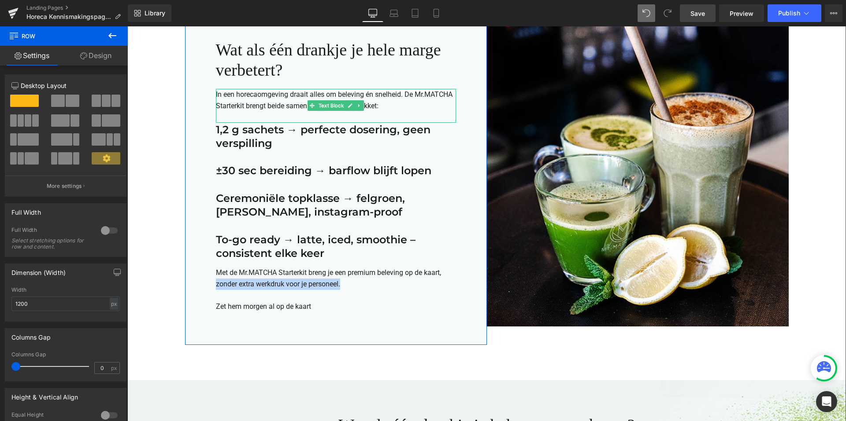
click at [377, 107] on p "In een horecaomgeving draait alles om beleving én snelheid. De Mr.MATCHA Starte…" at bounding box center [336, 100] width 240 height 22
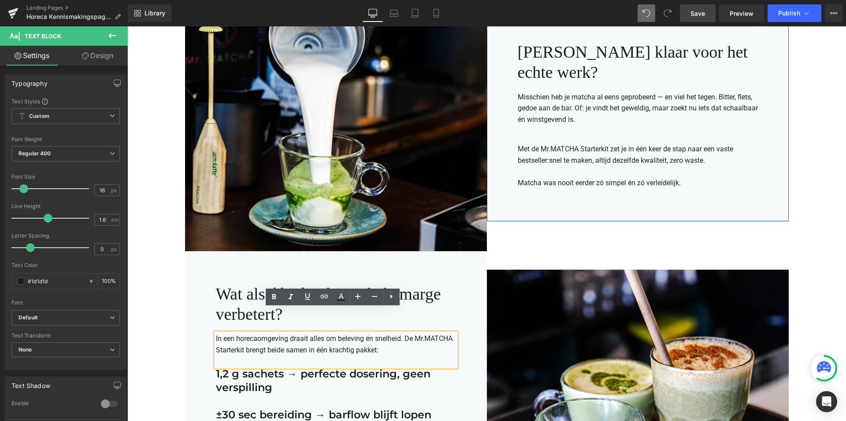
scroll to position [409, 0]
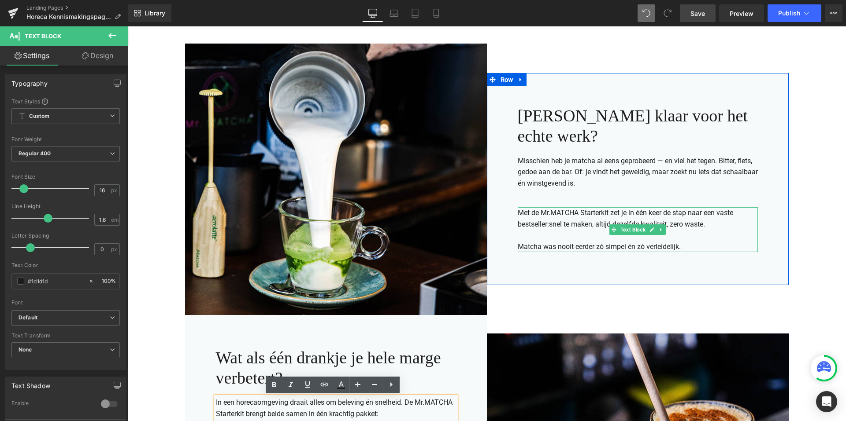
click at [537, 243] on span "Matcha was nooit eerder zó simpel én zó verleidelijk." at bounding box center [598, 247] width 163 height 8
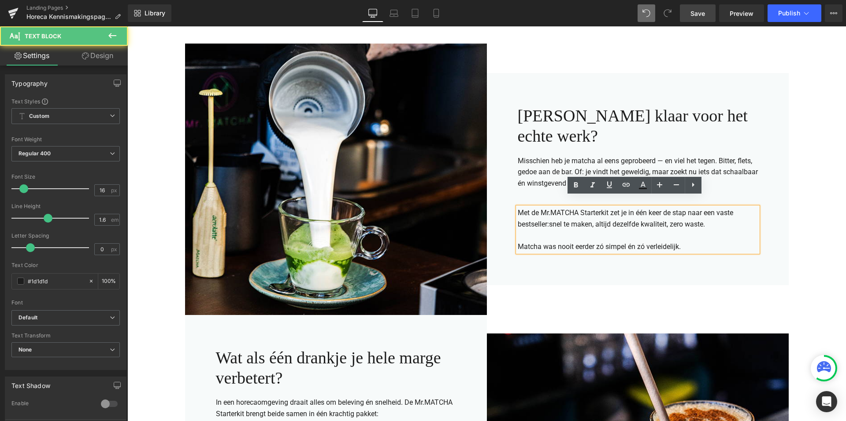
click at [537, 243] on span "Matcha was nooit eerder zó simpel én zó verleidelijk." at bounding box center [598, 247] width 163 height 8
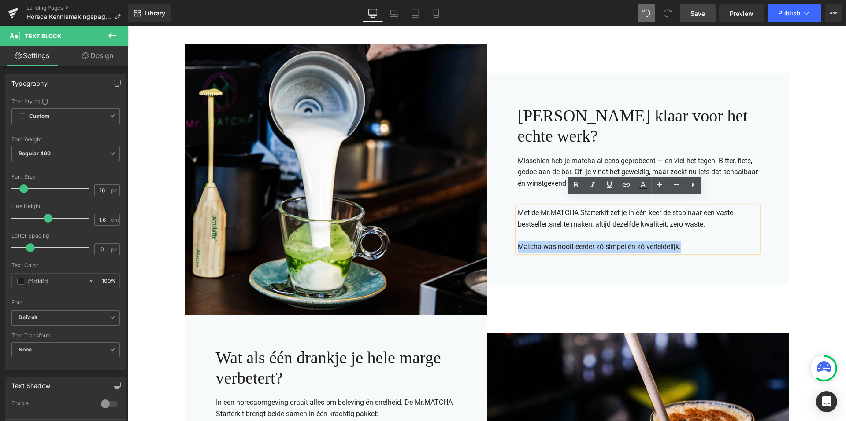
click at [537, 243] on span "Matcha was nooit eerder zó simpel én zó verleidelijk." at bounding box center [598, 247] width 163 height 8
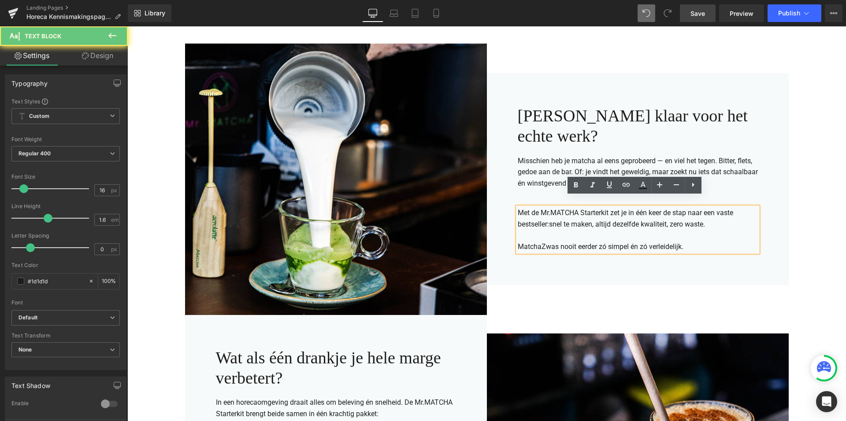
click at [537, 243] on span "MatchaZwas nooit eerder zó simpel én zó verleidelijk." at bounding box center [600, 247] width 166 height 8
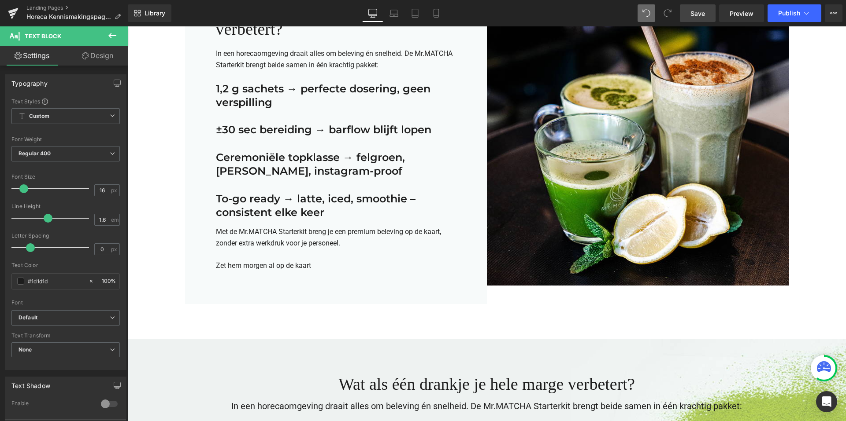
scroll to position [761, 0]
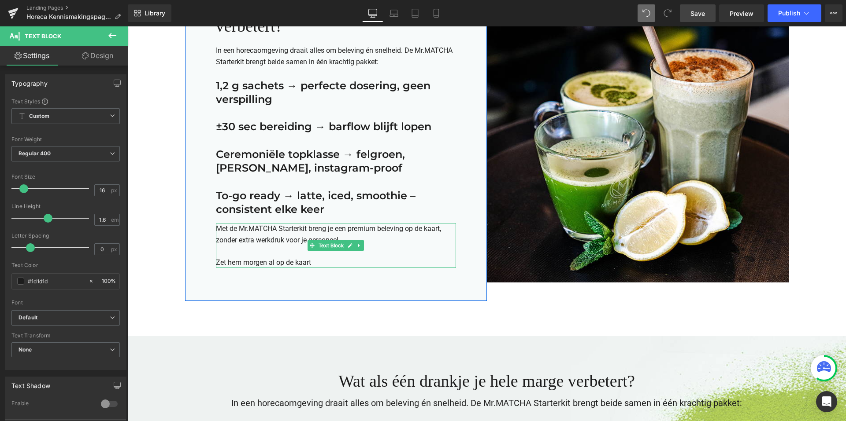
click at [277, 240] on p "Met de Mr.MATCHA Starterkit breng je een premium beleving op de kaart, zonder e…" at bounding box center [336, 234] width 240 height 22
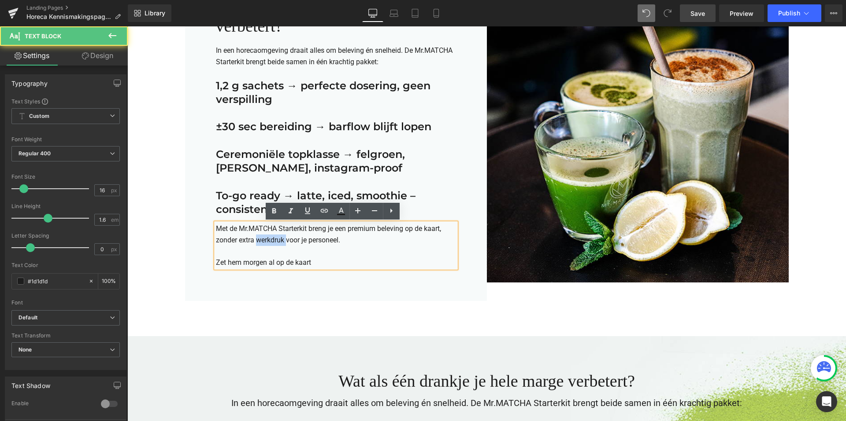
click at [277, 240] on p "Met de Mr.MATCHA Starterkit breng je een premium beleving op de kaart, zonder e…" at bounding box center [336, 234] width 240 height 22
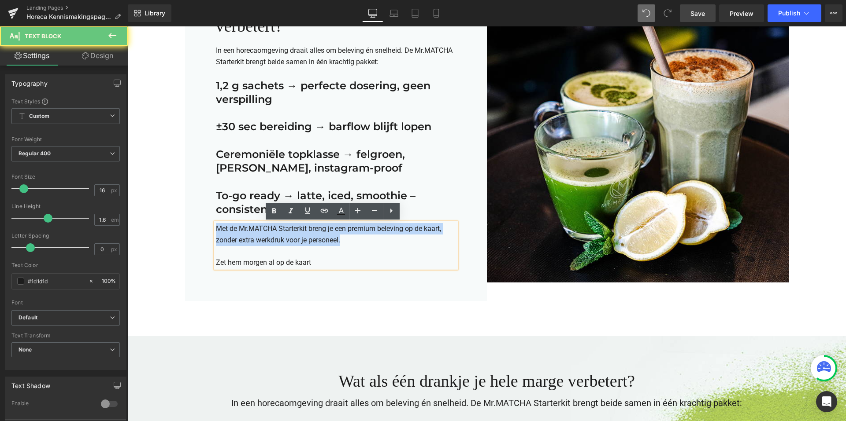
click at [277, 240] on p "Met de Mr.MATCHA Starterkit breng je een premium beleving op de kaart, zonder e…" at bounding box center [336, 234] width 240 height 22
click at [344, 242] on p "Met de Mr.MATCHA Starterkit breng je een premium beleving op de kaart, zonder e…" at bounding box center [336, 234] width 240 height 22
click at [345, 241] on p "Met de Mr.MATCHA Starterkit breng je een premium beleving op de kaart, zonder e…" at bounding box center [336, 234] width 240 height 22
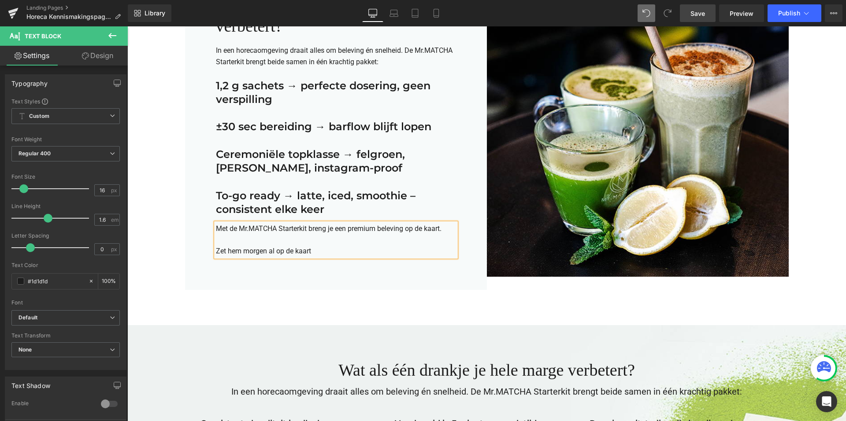
click at [321, 286] on div "Wat als één drankje je hele marge verbetert? Heading In een horecaomgeving draa…" at bounding box center [336, 126] width 302 height 327
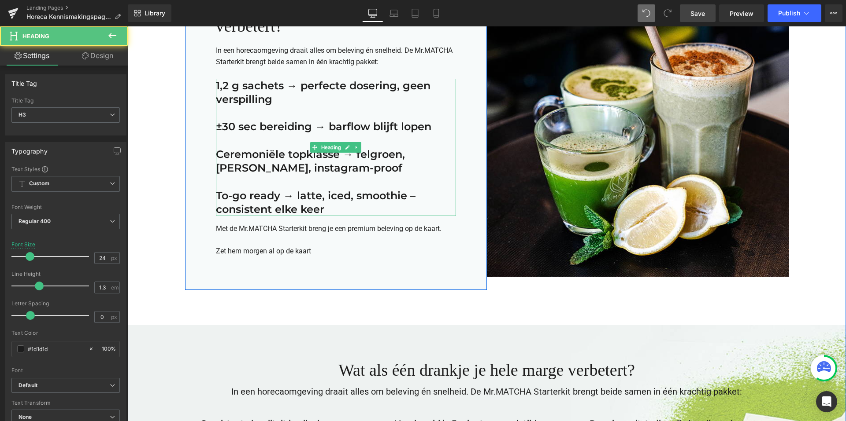
click at [255, 169] on h3 "Ceremoniële topklasse → felgroen, romige umami, instagram-proof" at bounding box center [336, 161] width 240 height 27
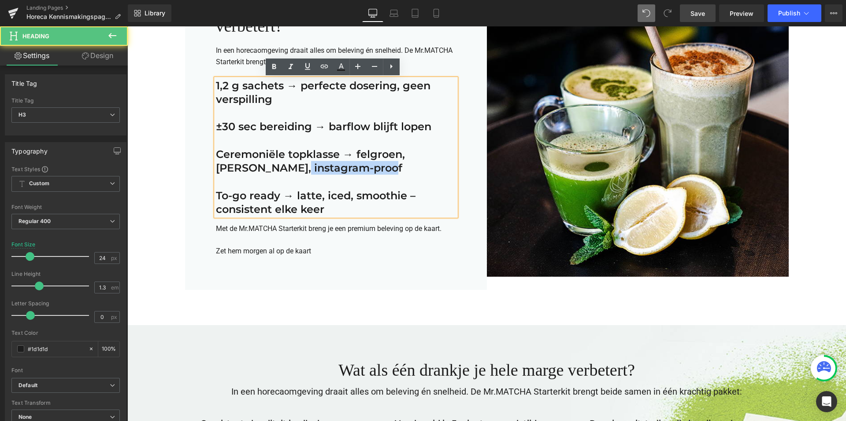
drag, startPoint x: 255, startPoint y: 169, endPoint x: 394, endPoint y: 171, distance: 138.7
click at [394, 171] on h3 "Ceremoniële topklasse → felgroen, romige umami, instagram-proof" at bounding box center [336, 161] width 240 height 27
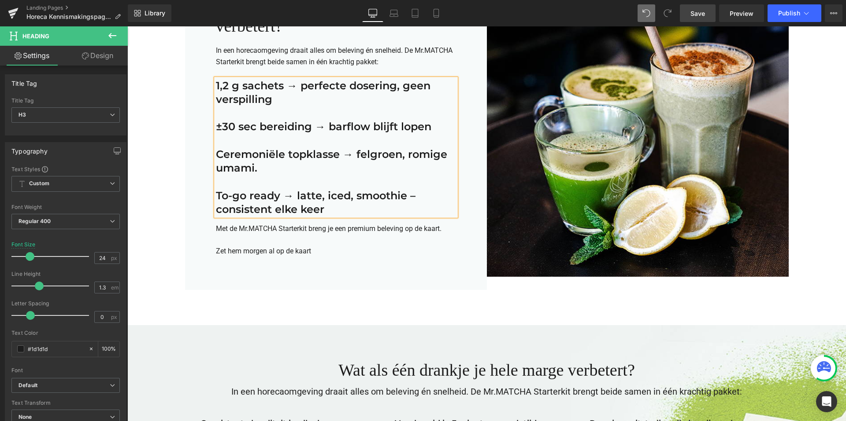
click at [318, 275] on div "Wat als één drankje je hele marge verbetert? Heading In een horecaomgeving draa…" at bounding box center [336, 126] width 302 height 327
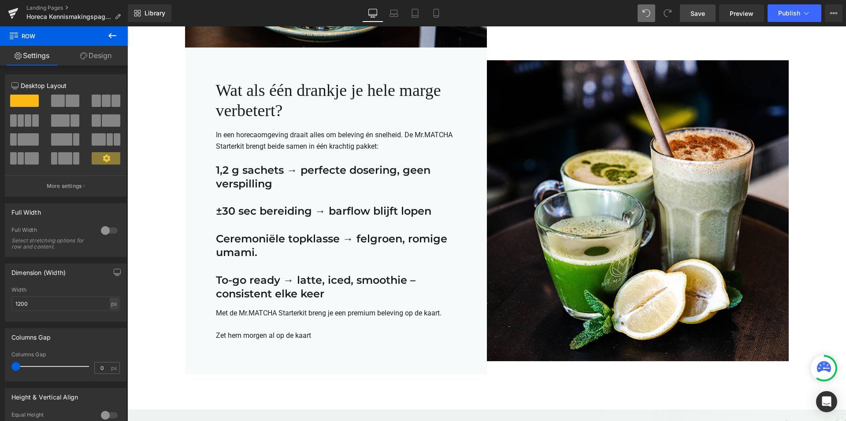
scroll to position [673, 0]
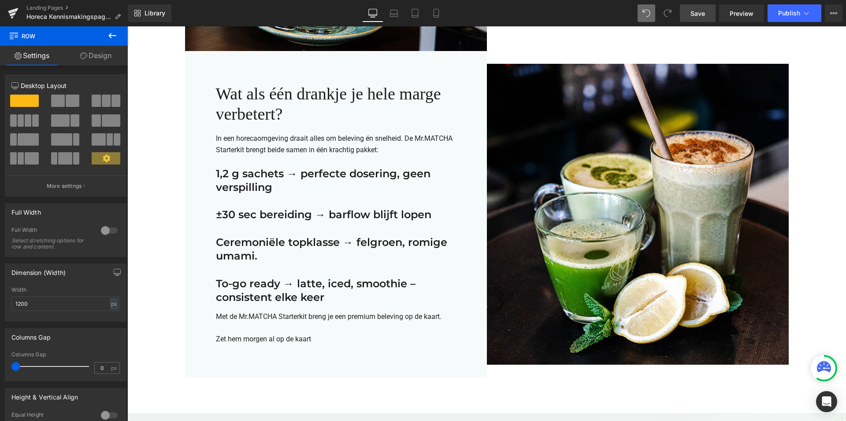
click at [699, 16] on span "Save" at bounding box center [697, 13] width 15 height 9
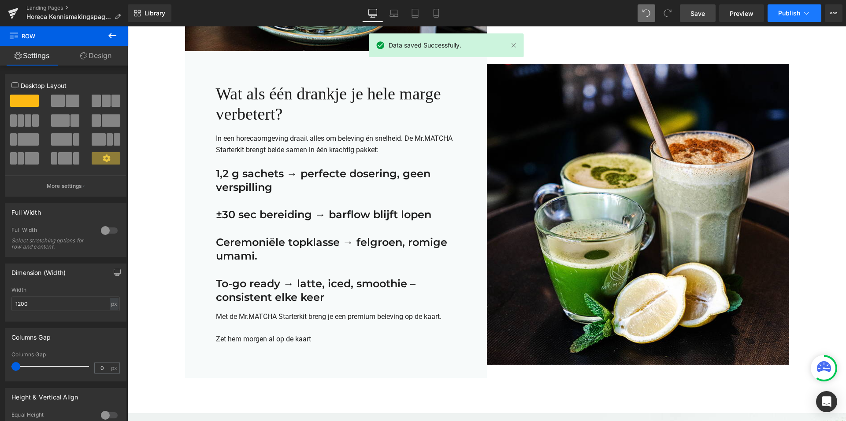
click at [793, 11] on span "Publish" at bounding box center [789, 13] width 22 height 7
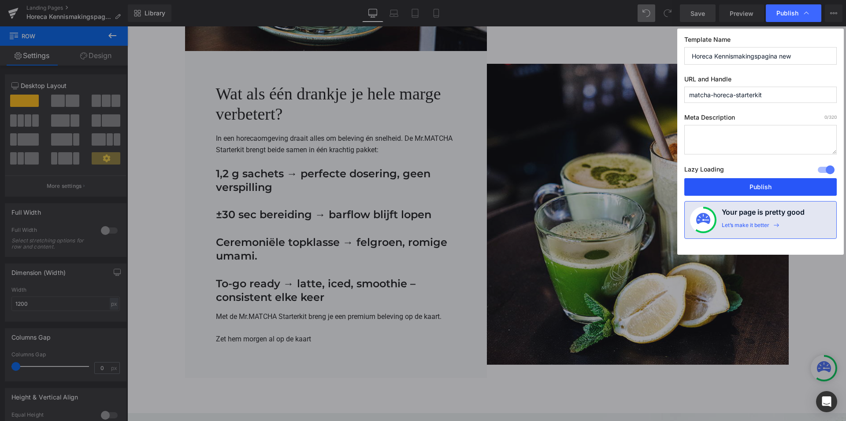
click at [752, 189] on button "Publish" at bounding box center [760, 187] width 152 height 18
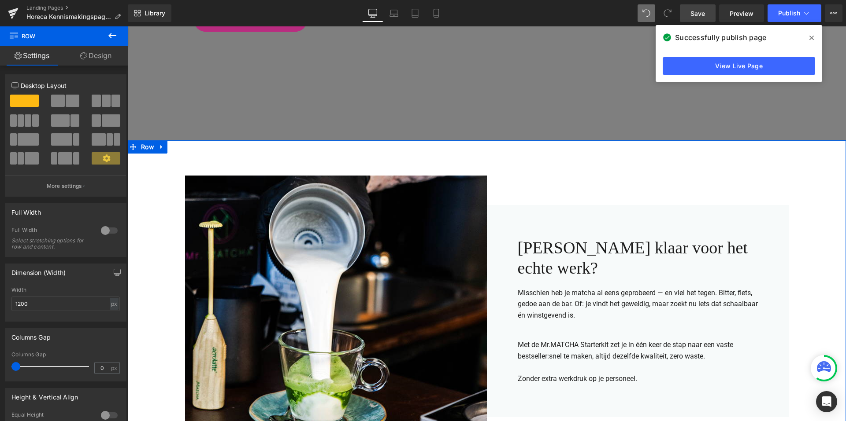
scroll to position [12, 0]
